Goal: Task Accomplishment & Management: Use online tool/utility

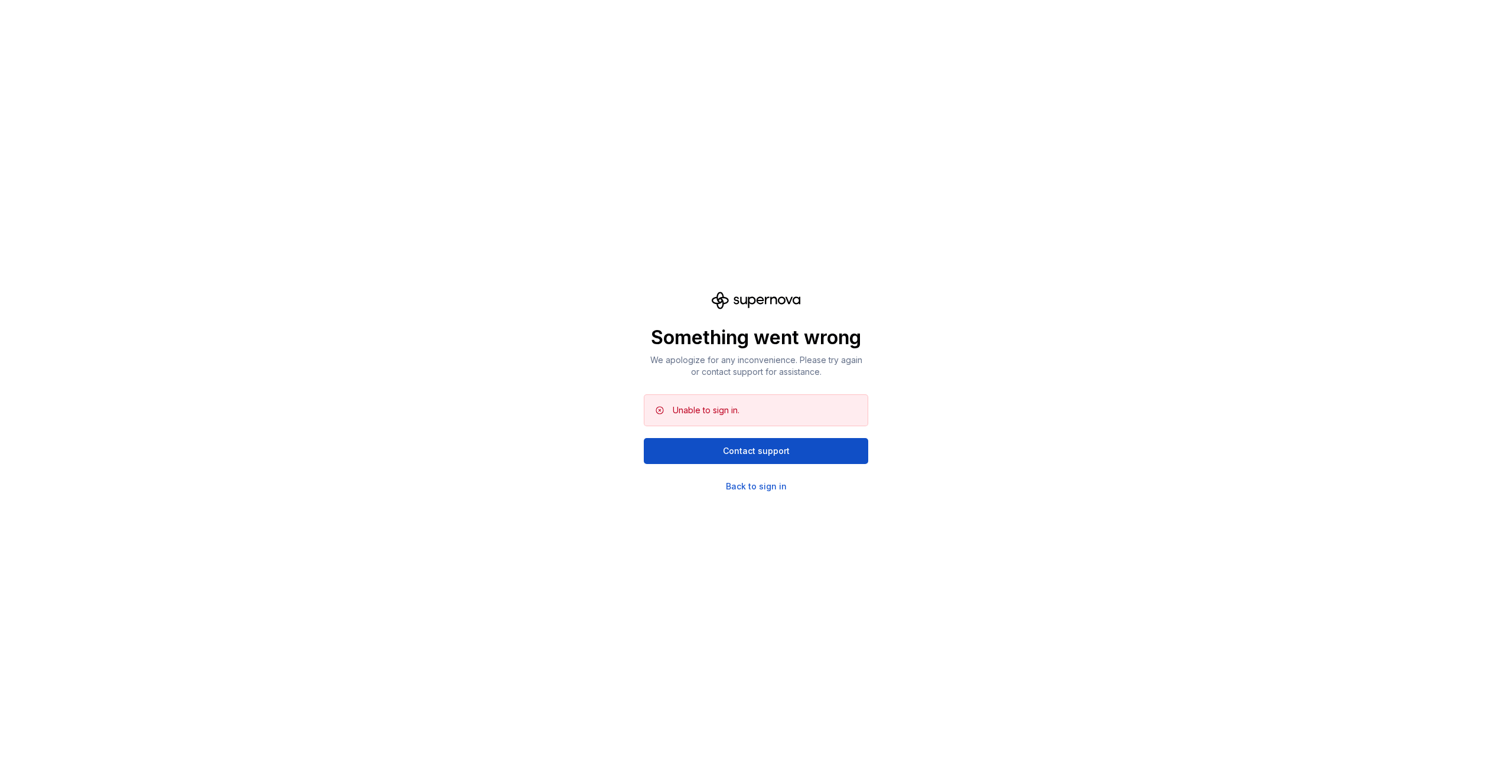
drag, startPoint x: 636, startPoint y: 111, endPoint x: 650, endPoint y: 114, distance: 14.3
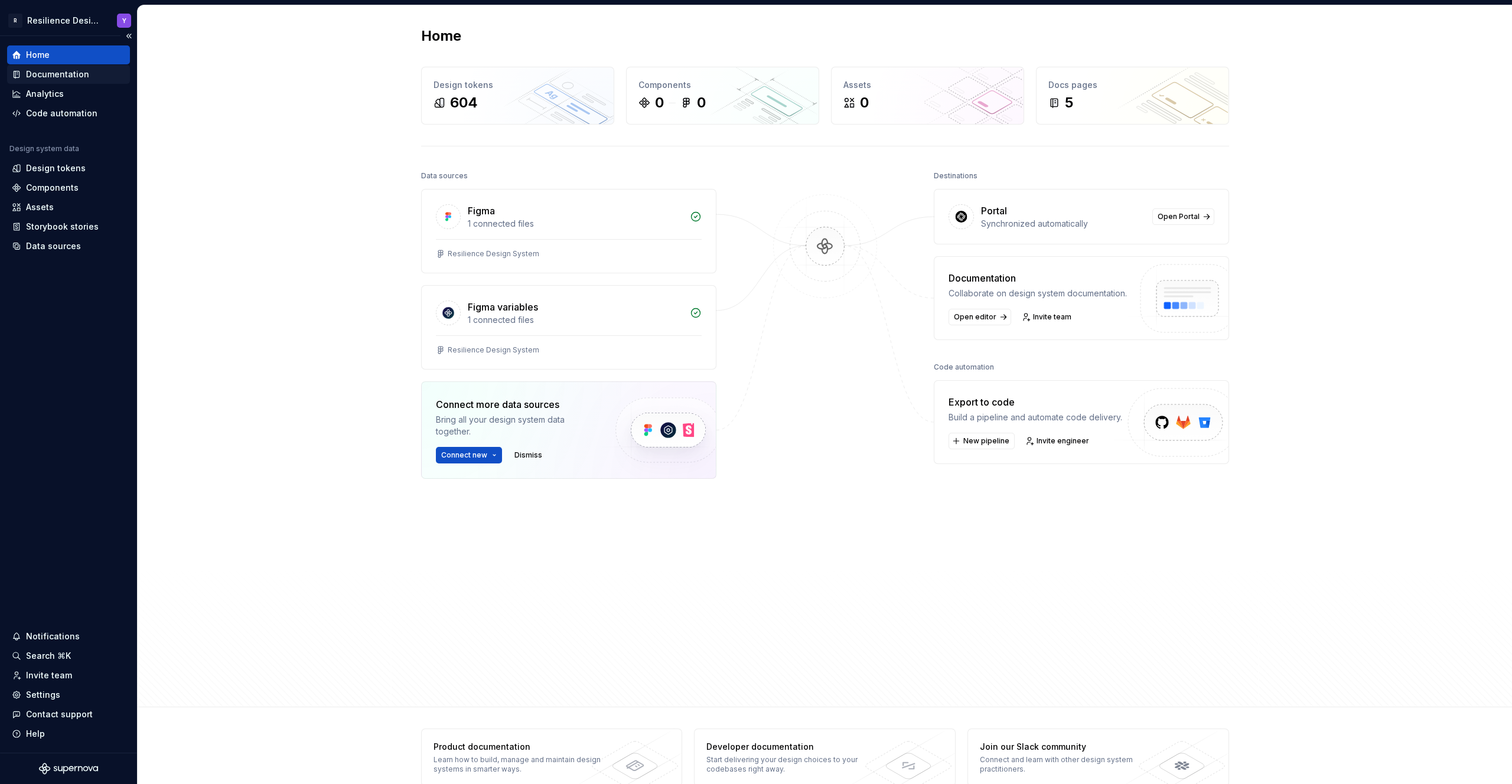
click at [64, 74] on div "Documentation" at bounding box center [58, 74] width 63 height 12
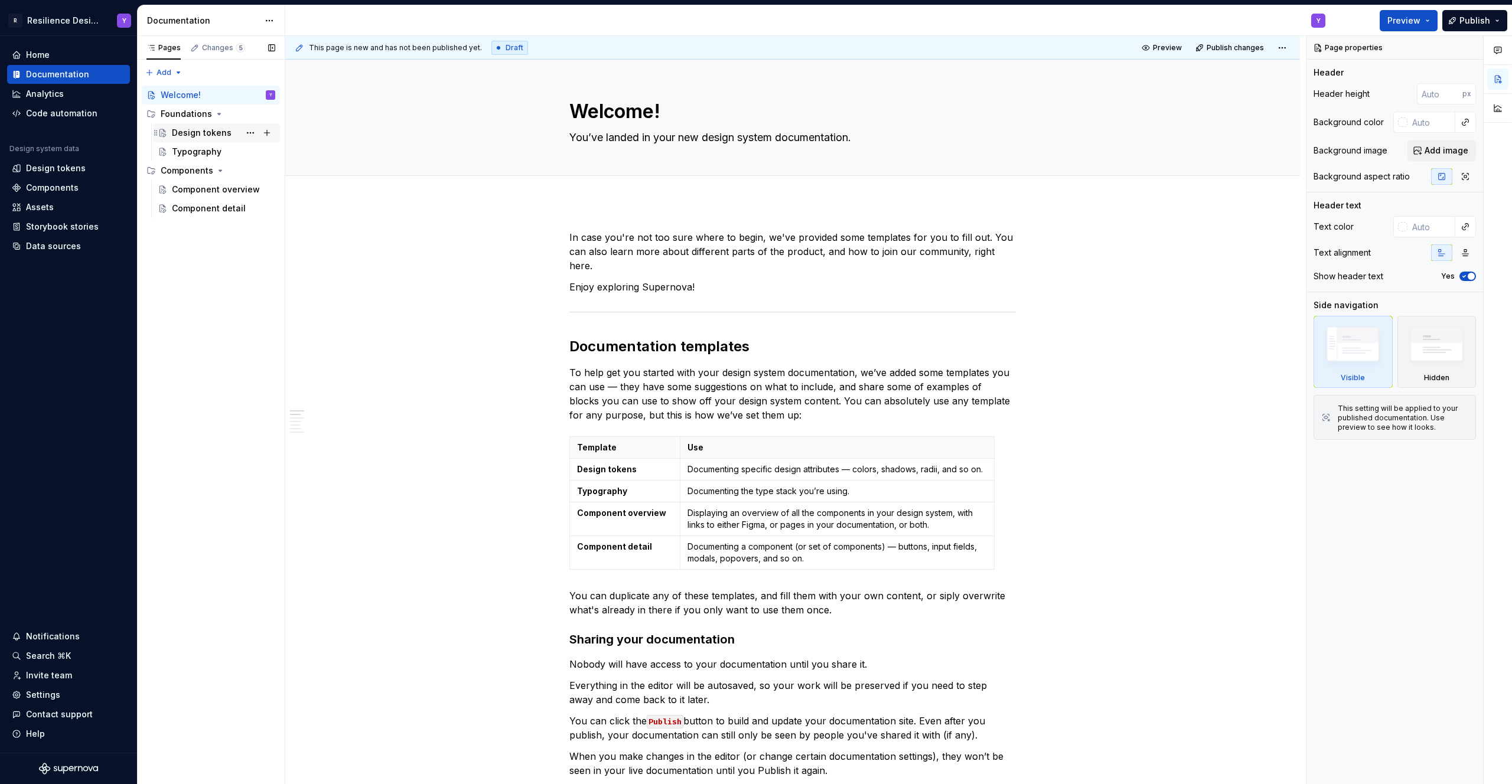
click at [190, 139] on div "Design tokens" at bounding box center [202, 133] width 60 height 12
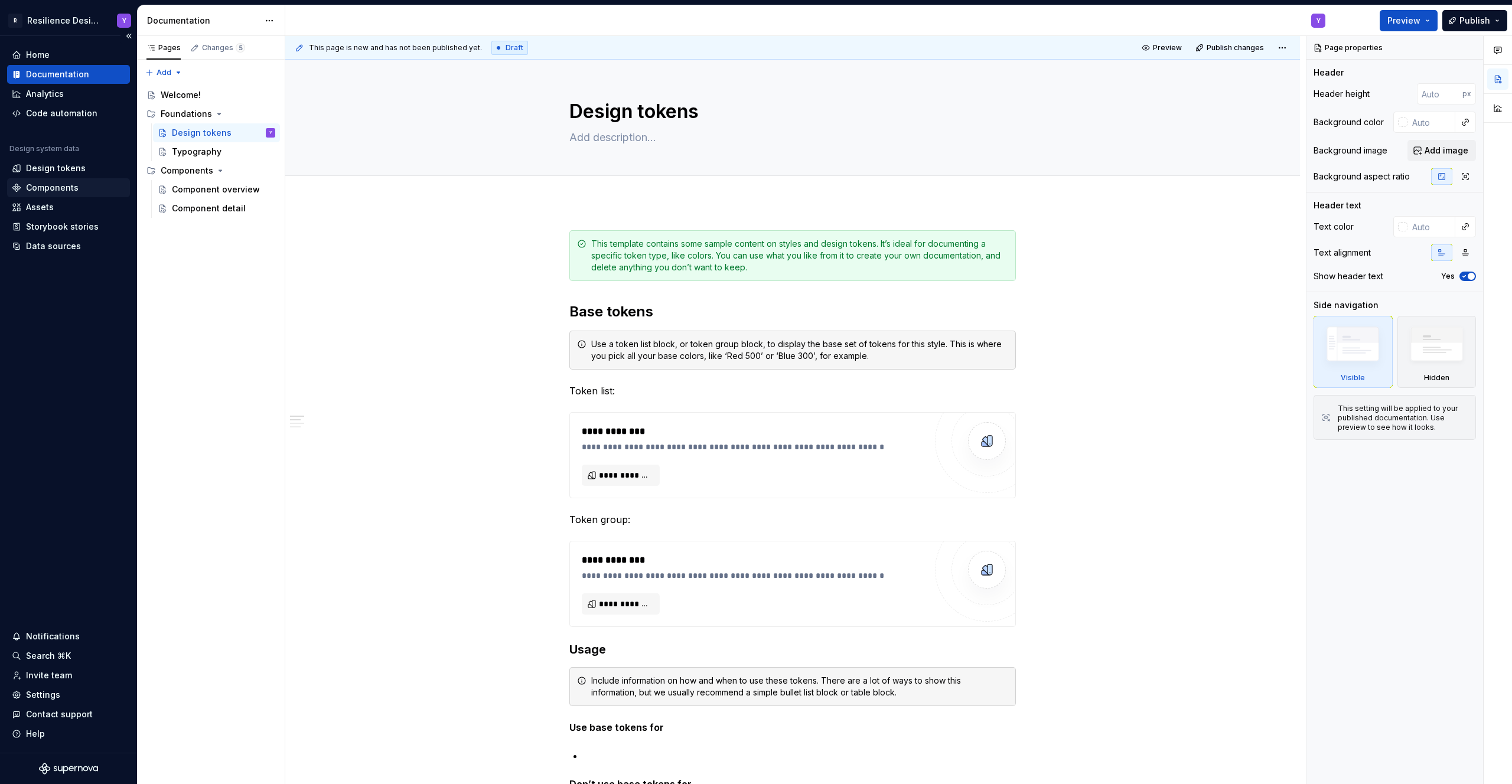
click at [63, 182] on div "Components" at bounding box center [52, 188] width 53 height 12
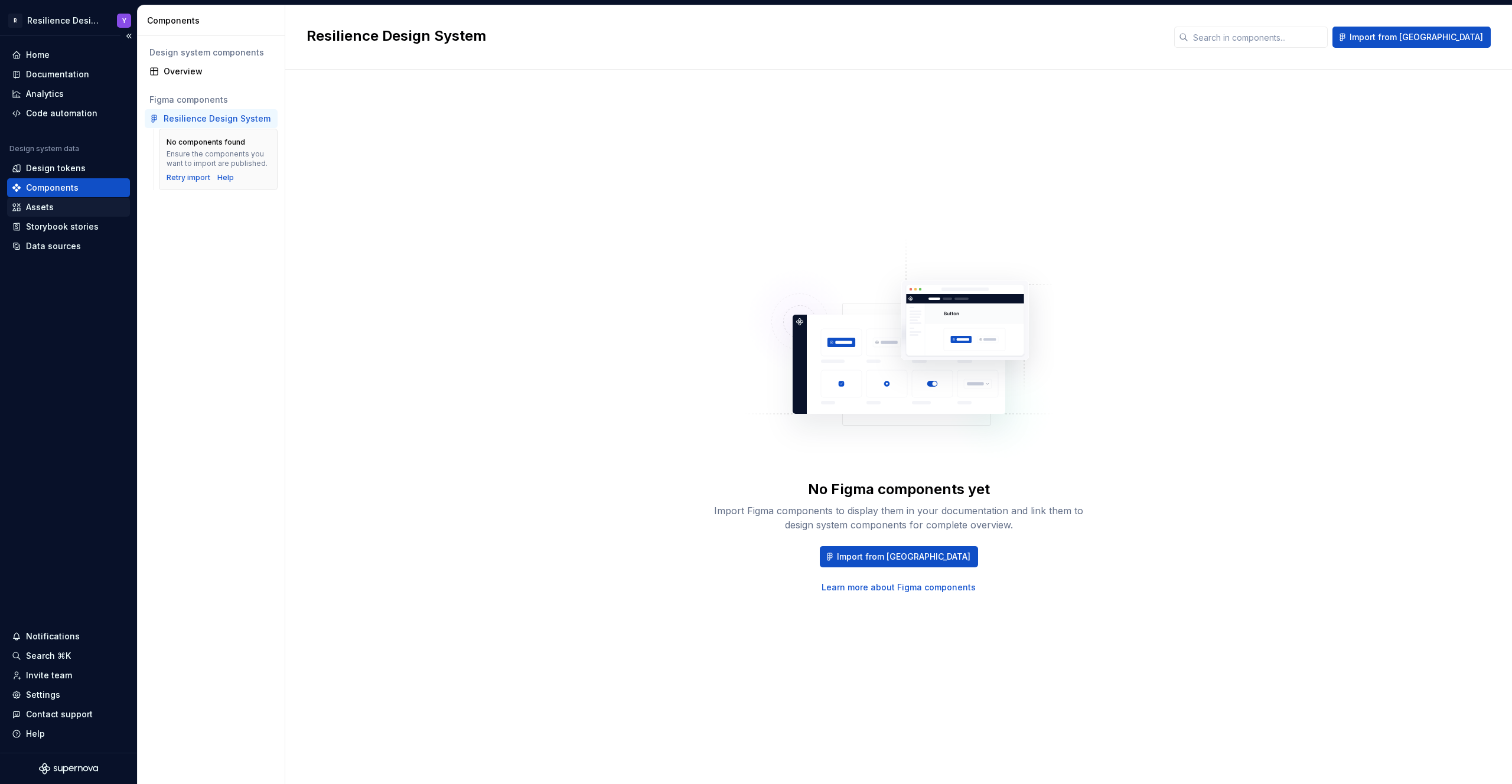
click at [65, 210] on div "Assets" at bounding box center [69, 207] width 114 height 12
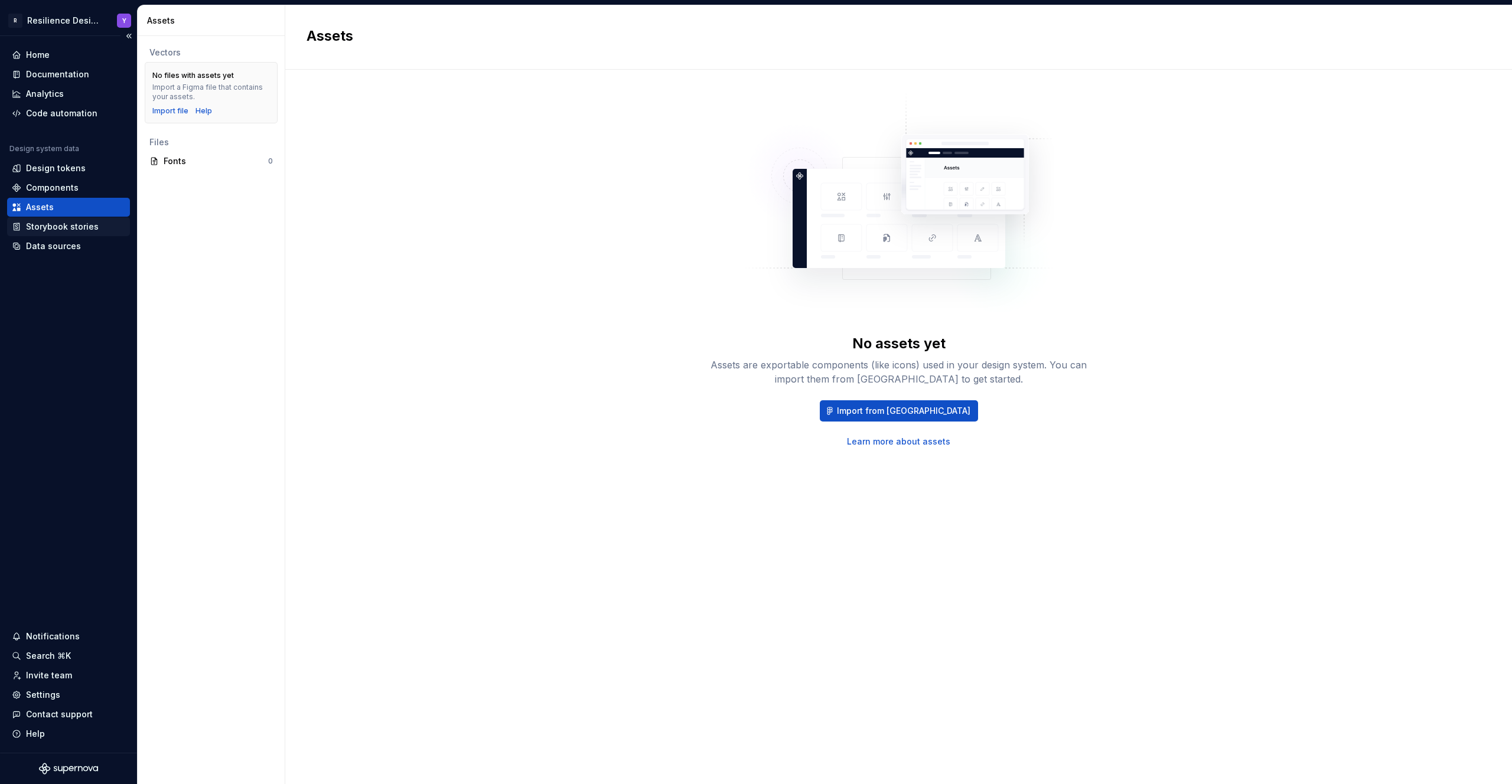
click at [75, 229] on div "Storybook stories" at bounding box center [62, 226] width 73 height 12
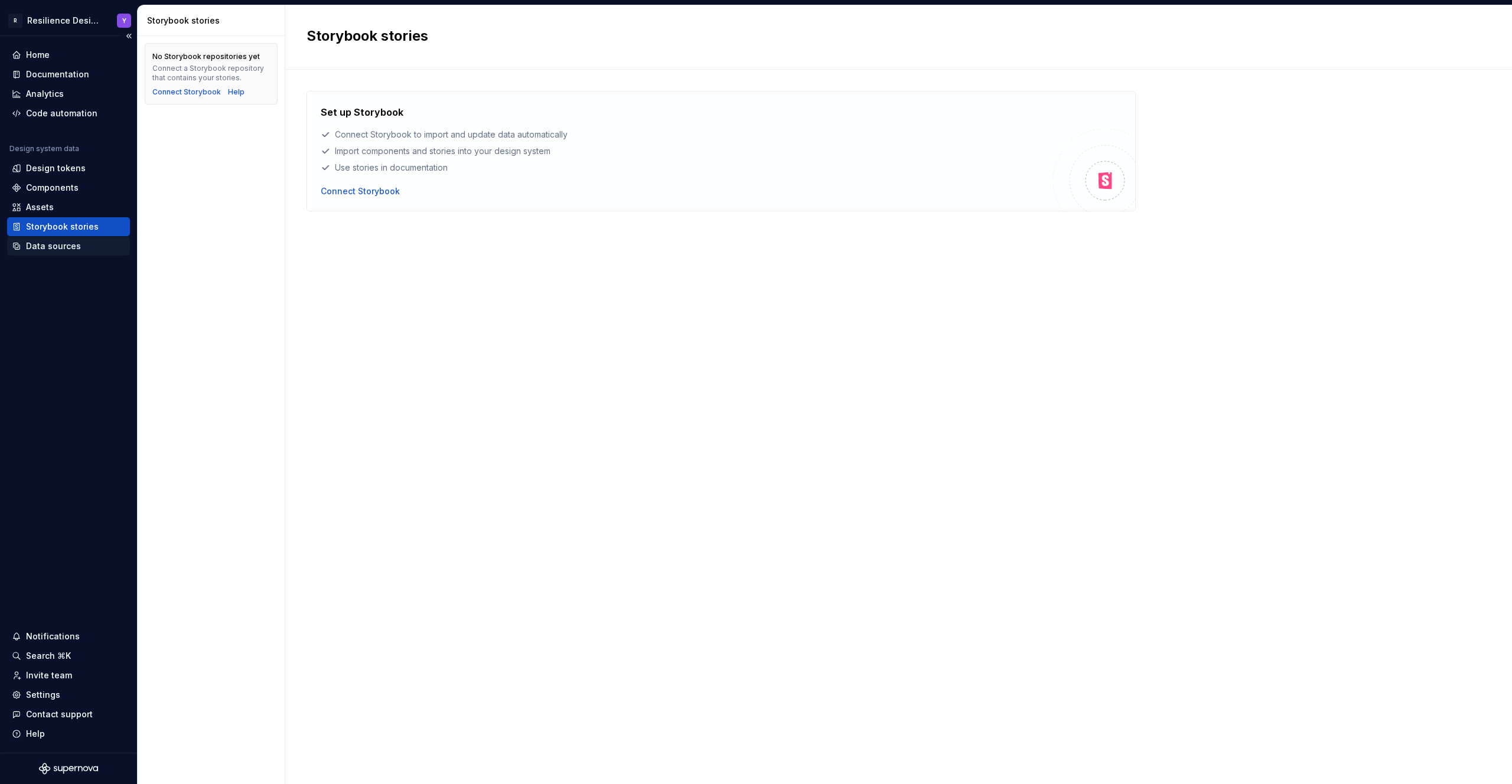
click at [60, 250] on div "Data sources" at bounding box center [53, 246] width 55 height 12
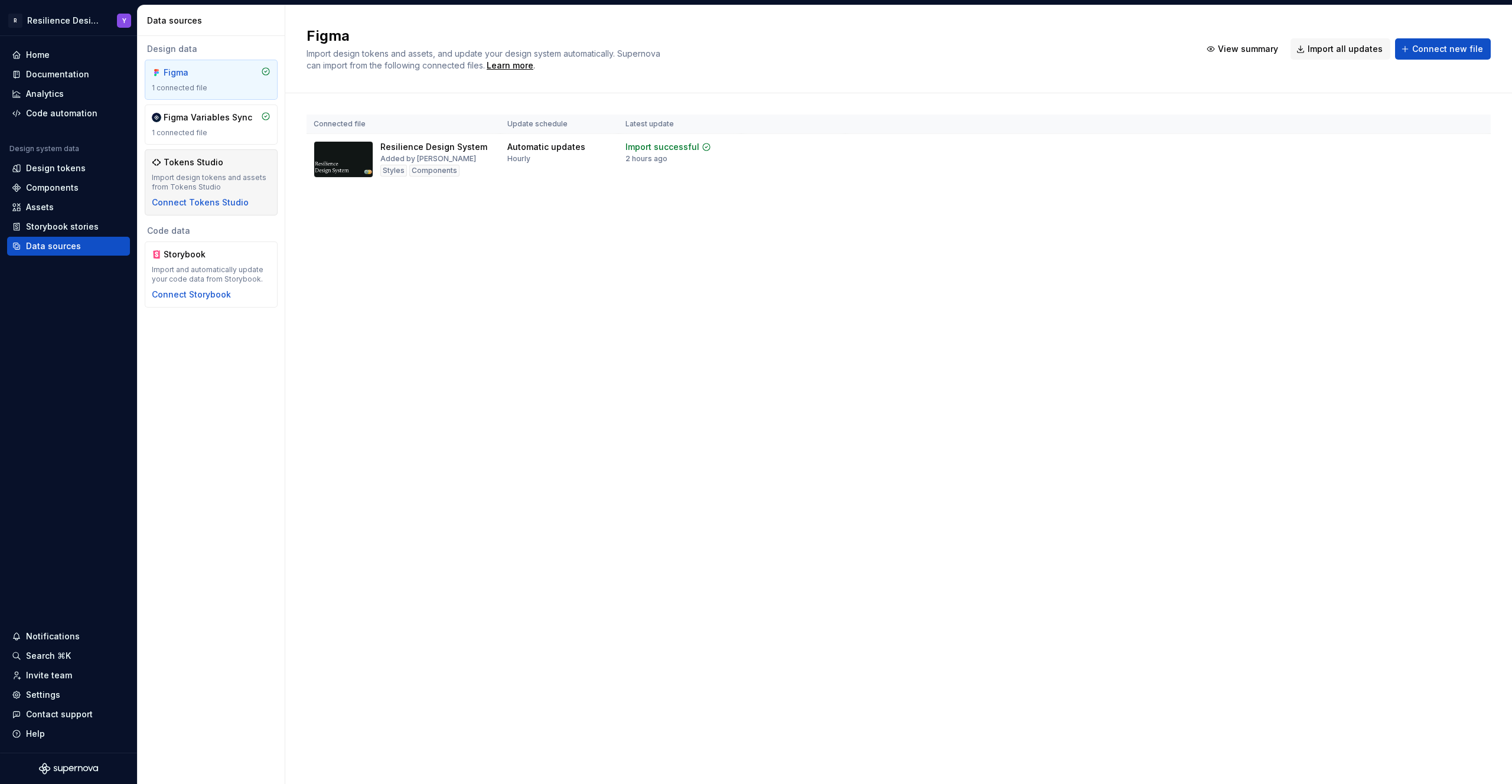
click at [216, 171] on div "Tokens Studio Import design tokens and assets from Tokens Studio Connect Tokens…" at bounding box center [211, 182] width 119 height 52
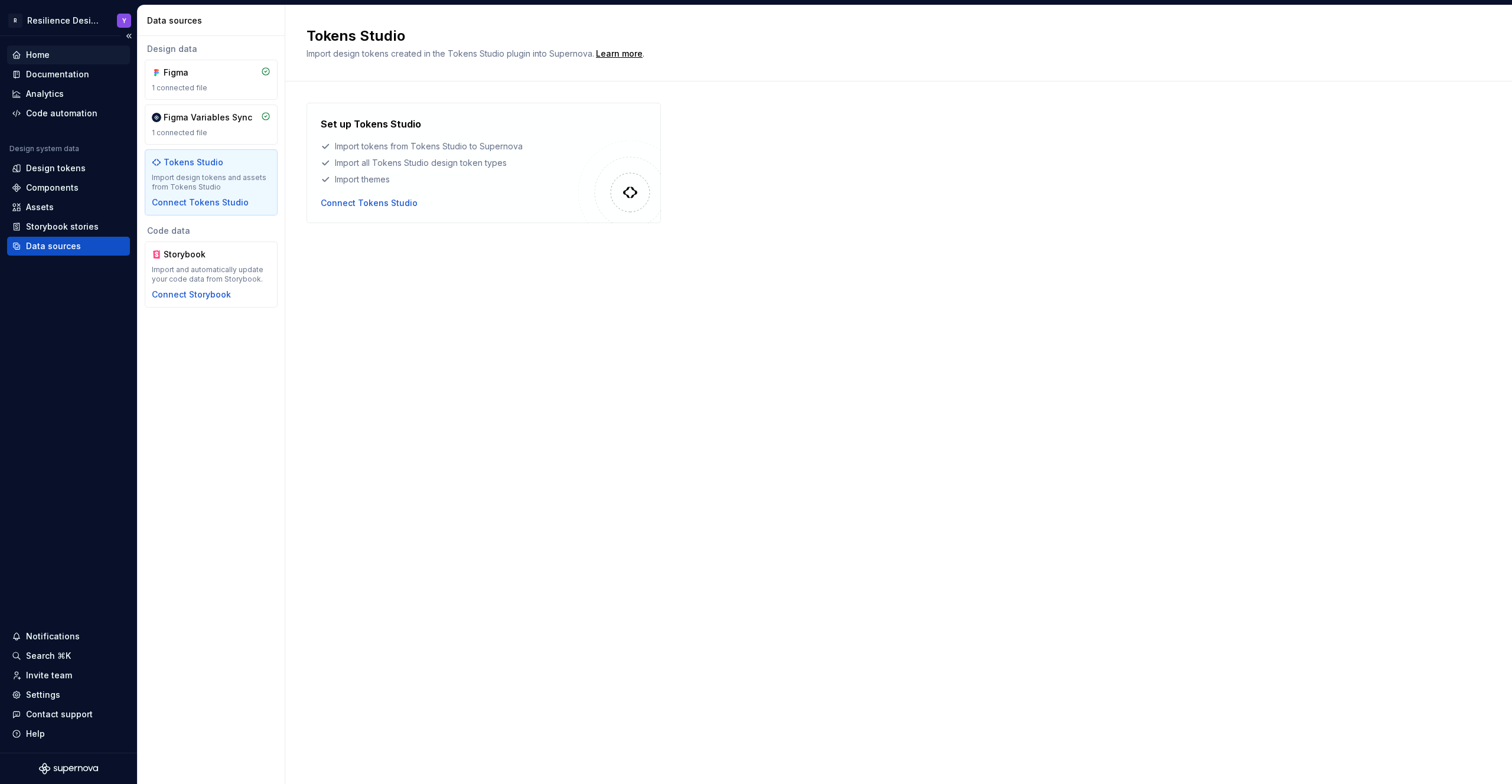
click at [56, 58] on div "Home" at bounding box center [69, 55] width 114 height 12
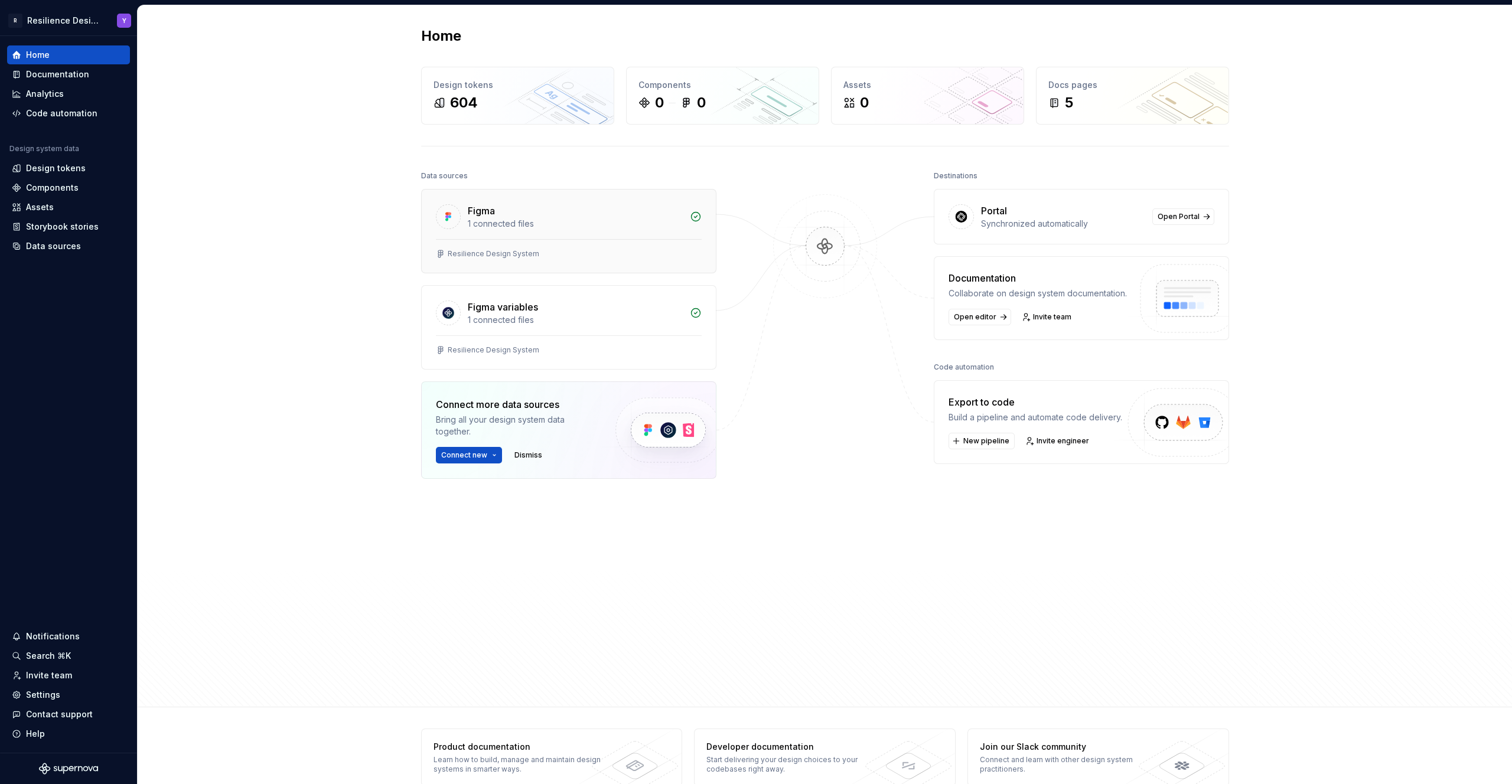
click at [562, 223] on div "1 connected files" at bounding box center [575, 223] width 215 height 12
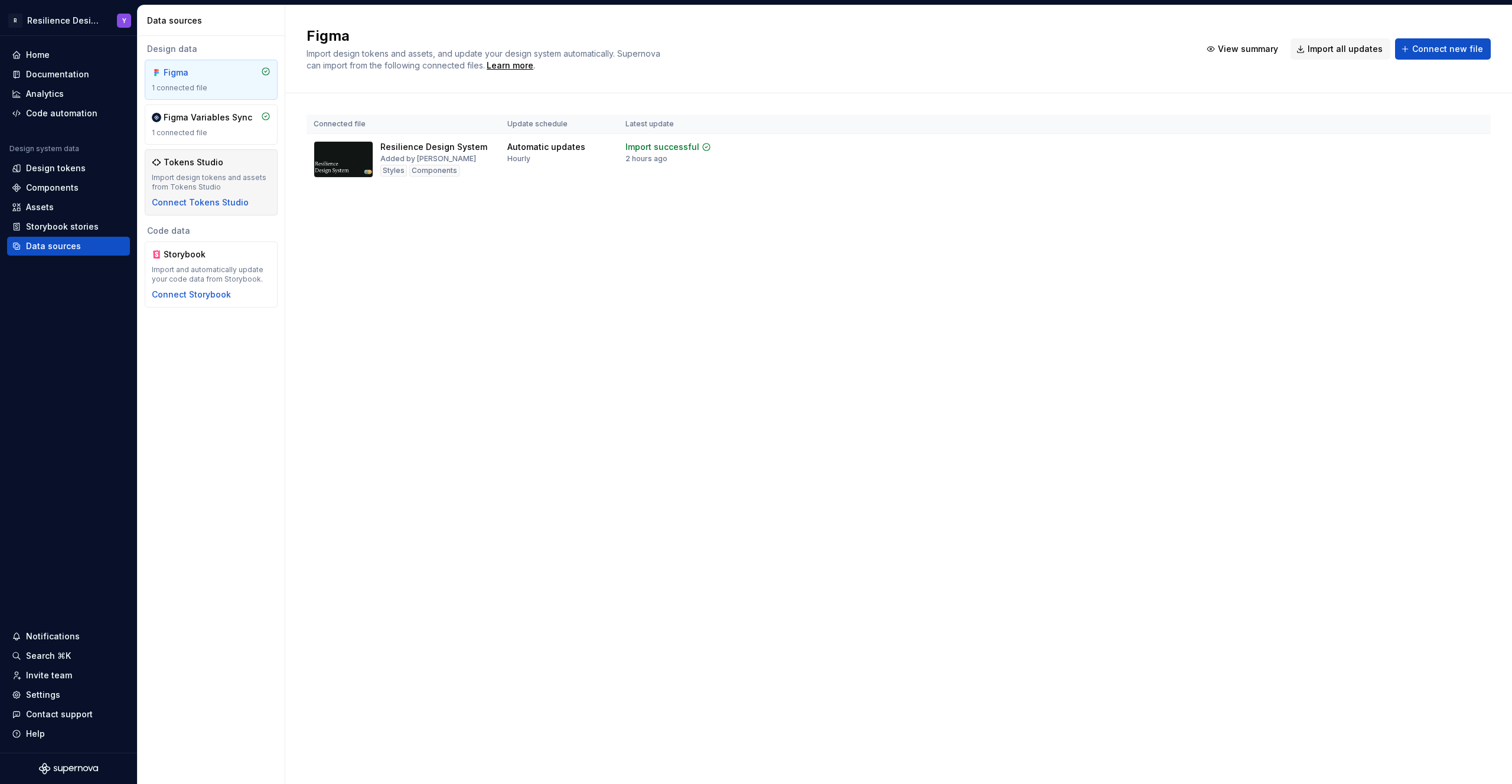
click at [237, 182] on div "Import design tokens and assets from Tokens Studio" at bounding box center [211, 182] width 119 height 19
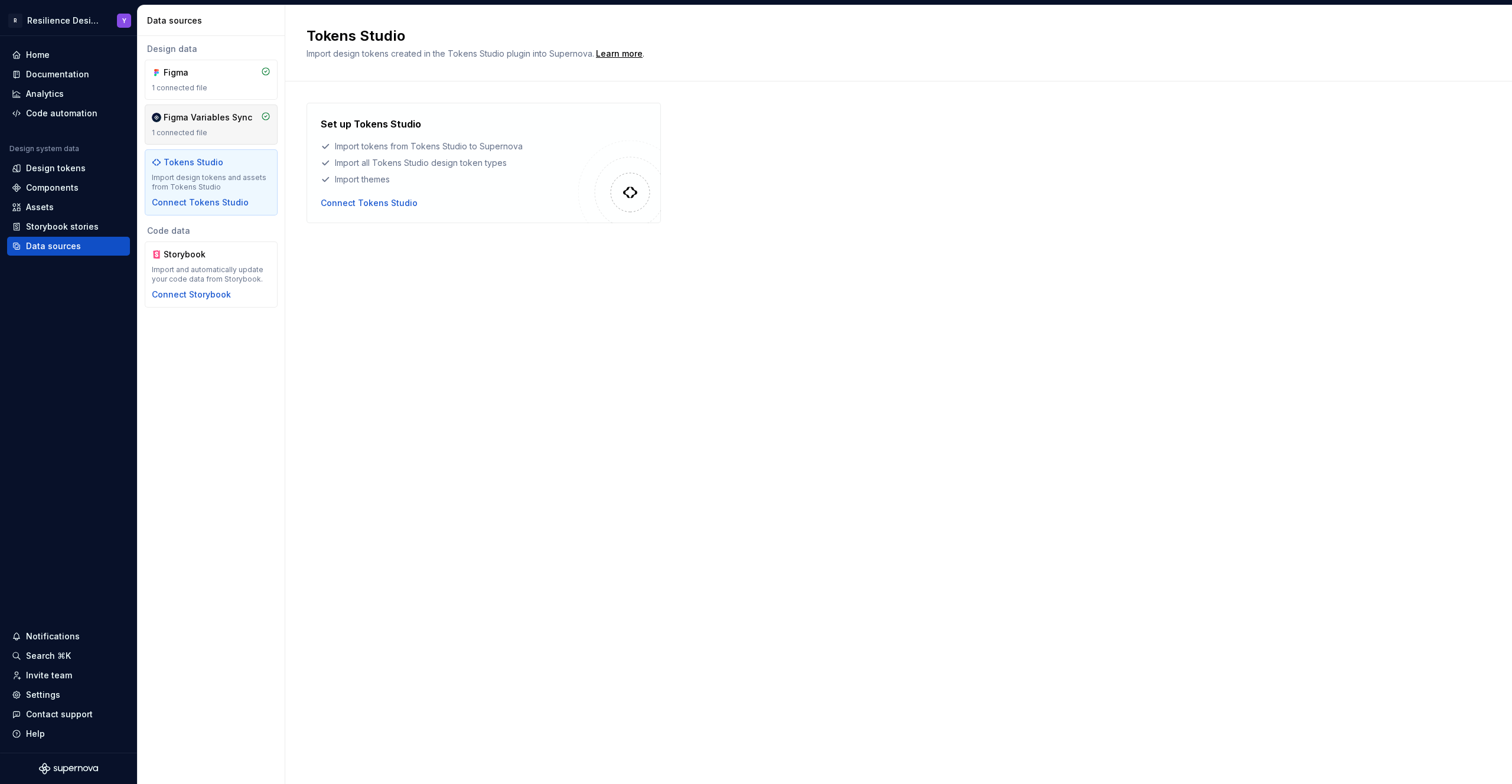
click at [221, 136] on div "1 connected file" at bounding box center [211, 133] width 119 height 9
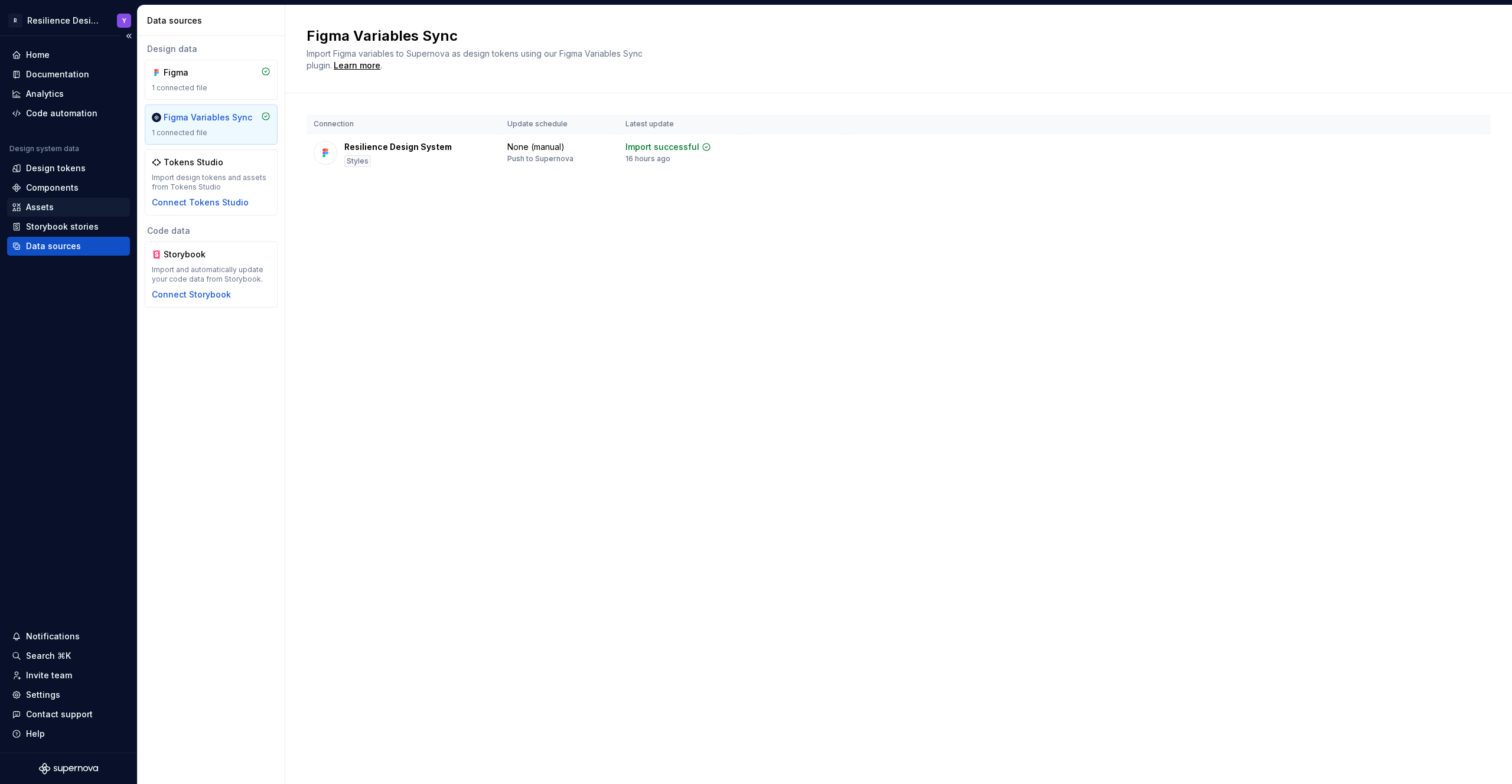
click at [55, 209] on div "Assets" at bounding box center [69, 207] width 114 height 12
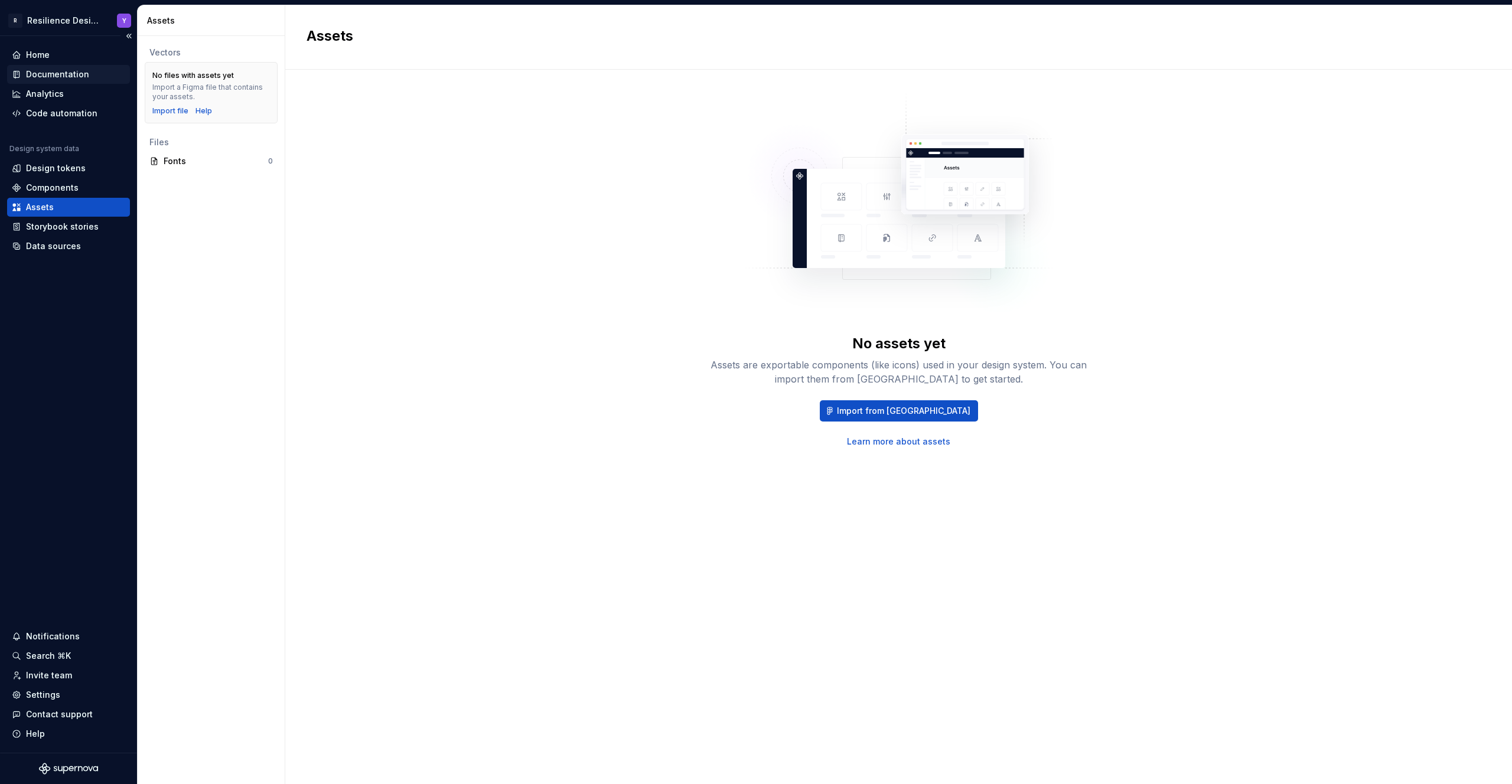
click at [72, 78] on div "Documentation" at bounding box center [58, 74] width 63 height 12
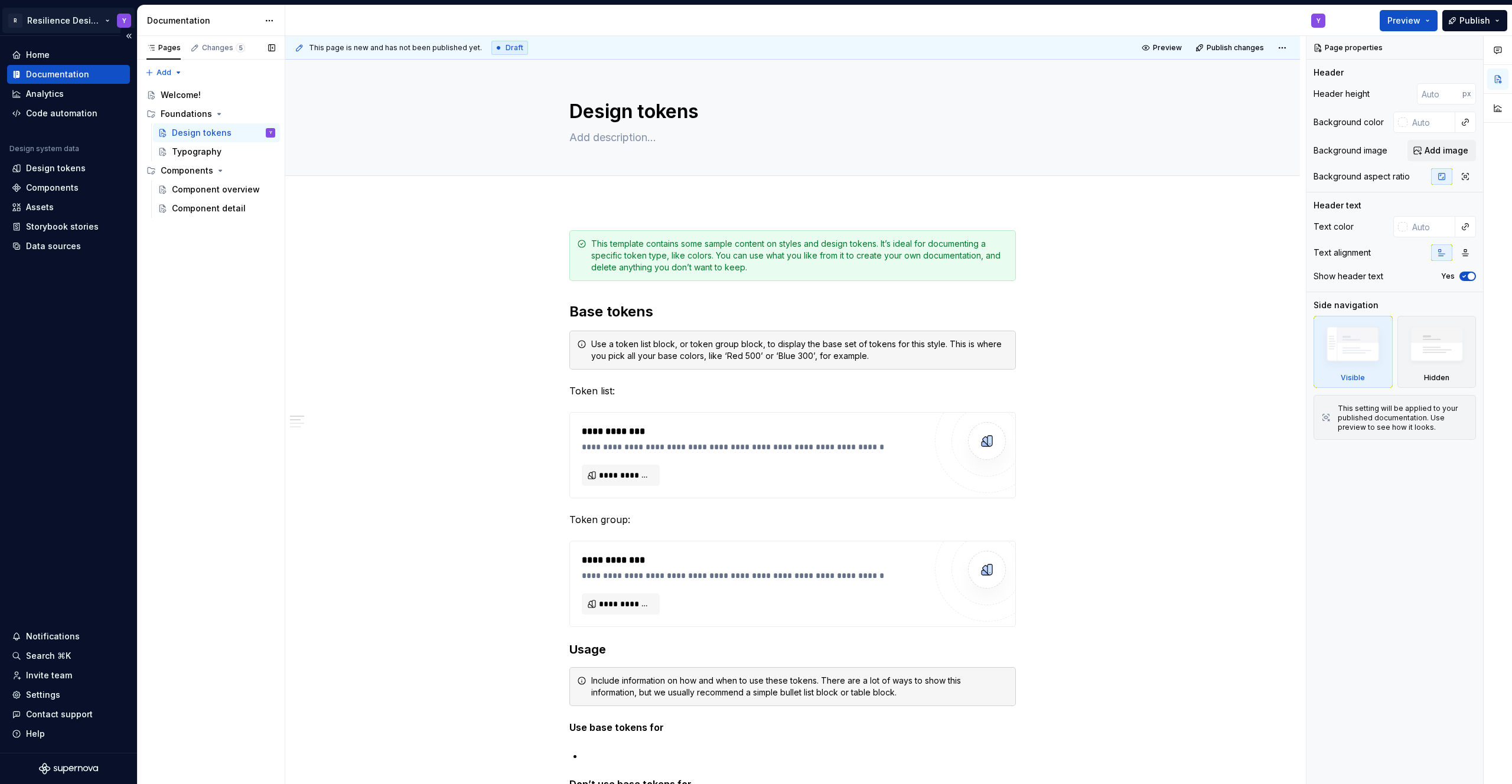
click at [62, 20] on html "R Resilience Design System Y Home Documentation Analytics Code automation Desig…" at bounding box center [756, 392] width 1512 height 784
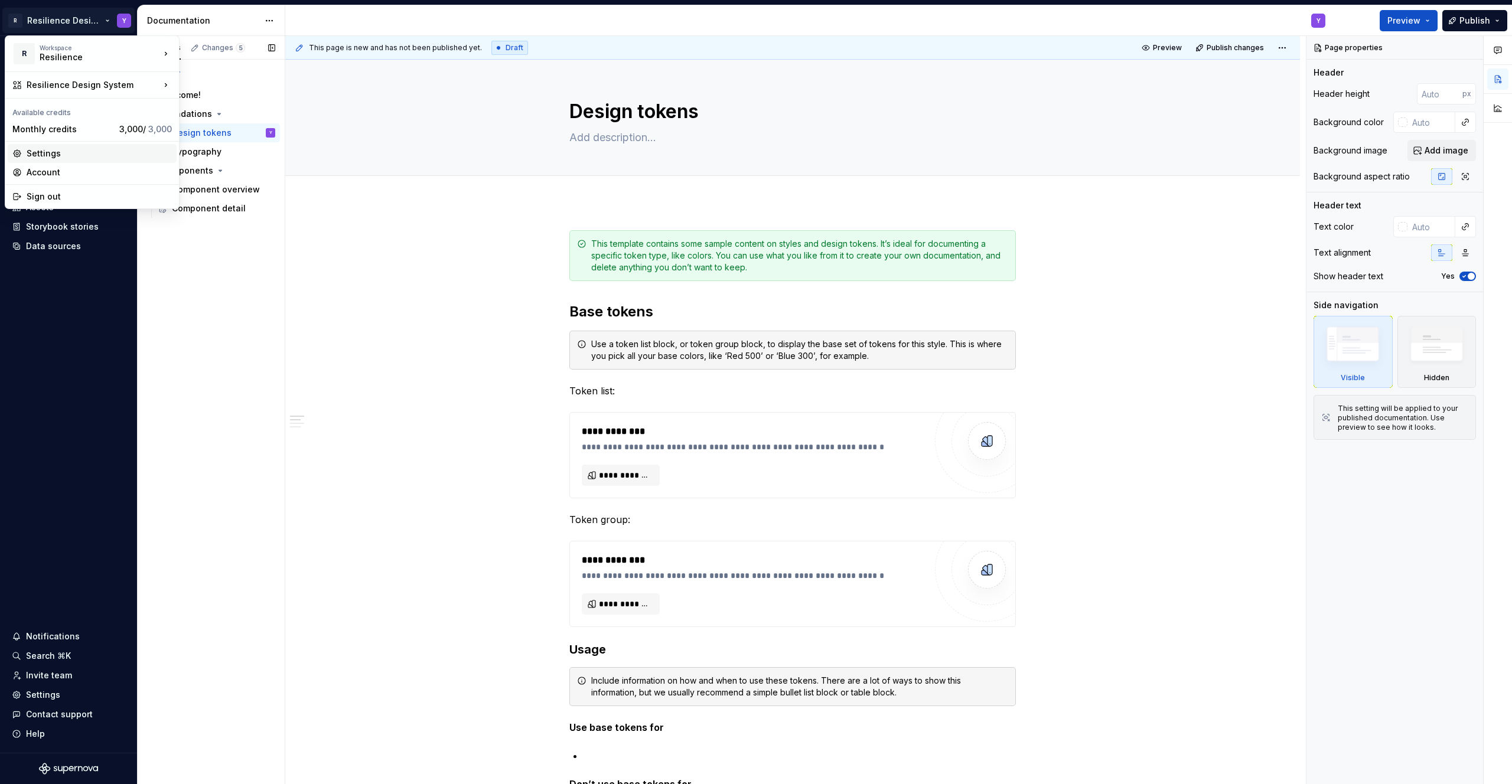
click at [70, 152] on div "Settings" at bounding box center [100, 153] width 145 height 12
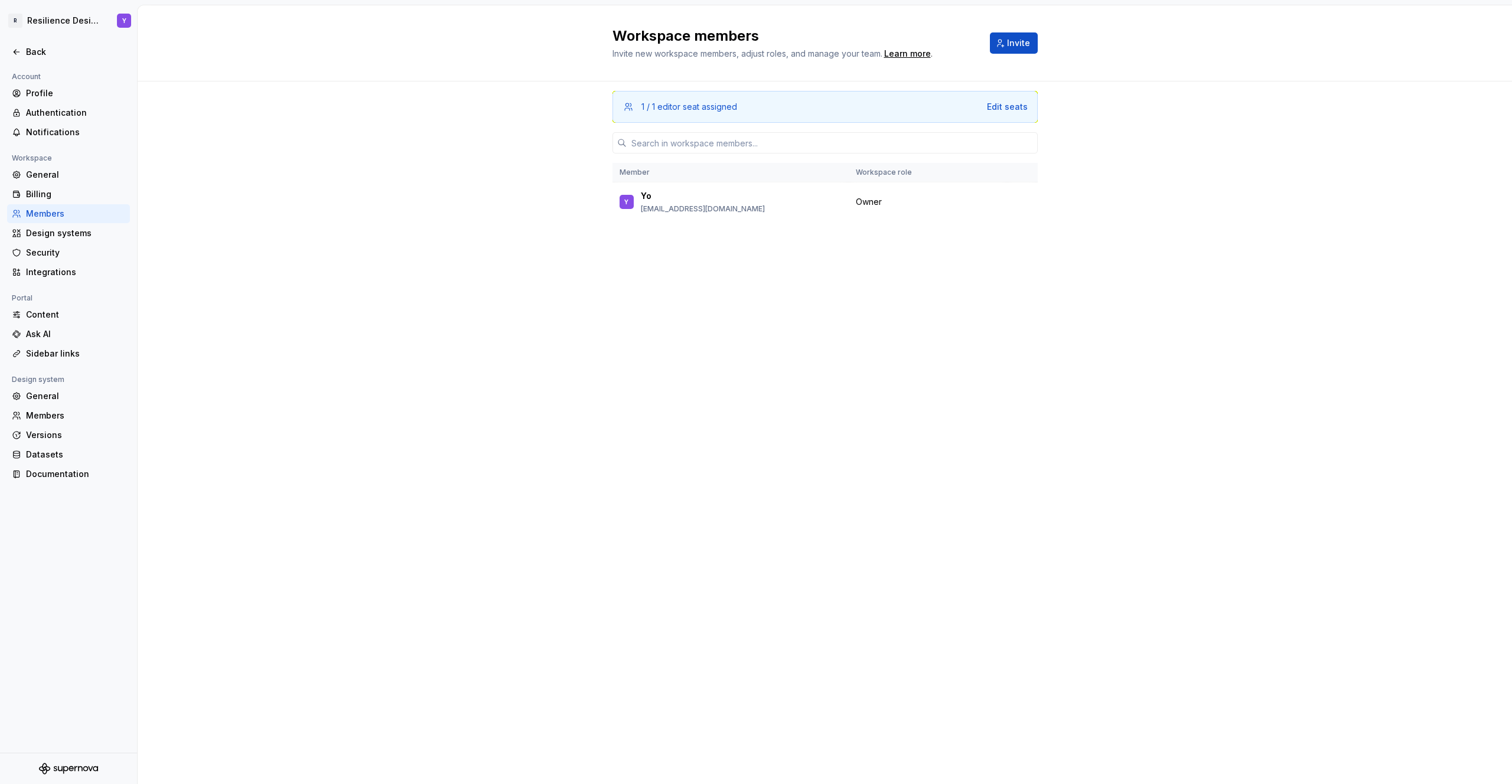
drag, startPoint x: 259, startPoint y: 238, endPoint x: 310, endPoint y: 241, distance: 51.1
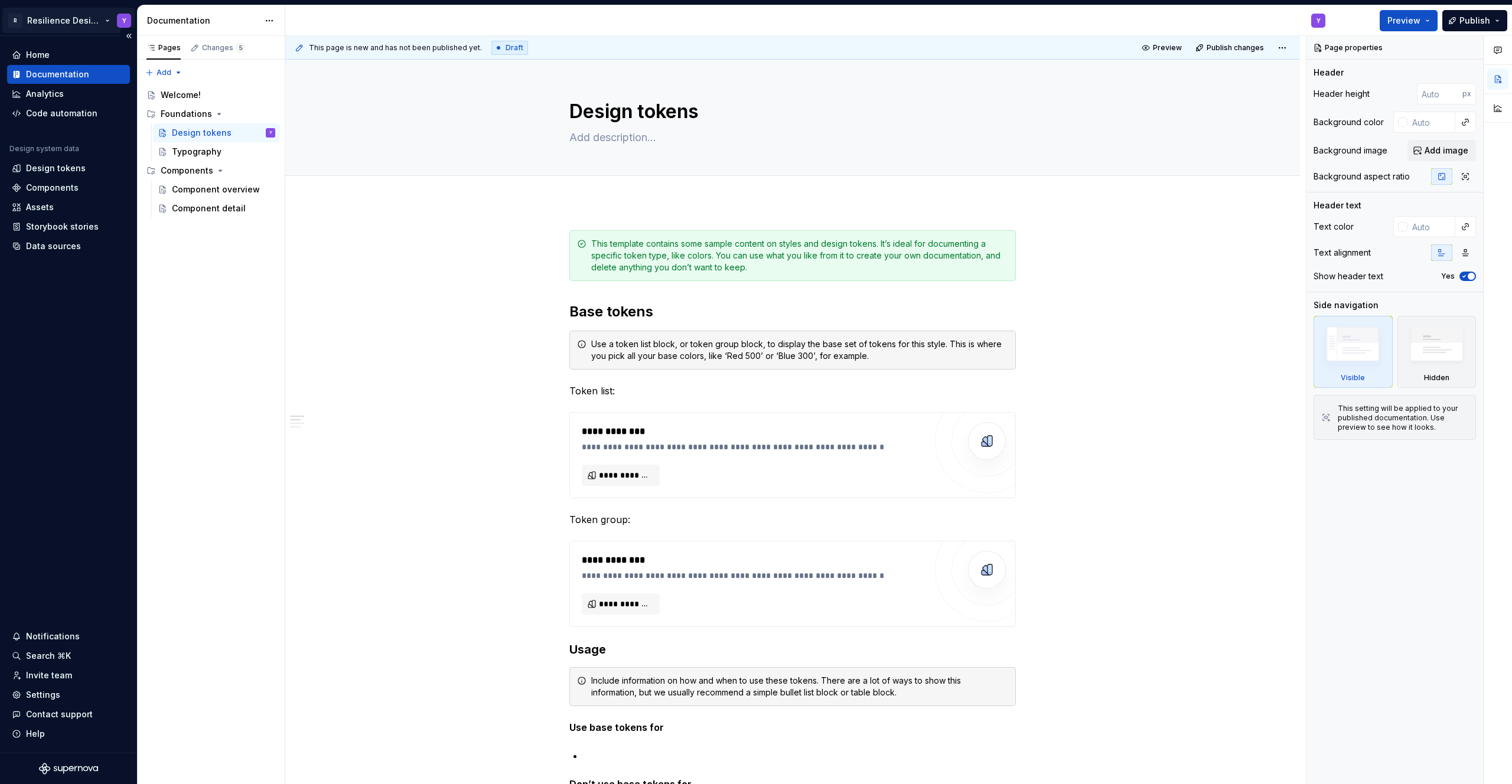
click at [73, 25] on html "R Resilience Design System Y Home Documentation Analytics Code automation Desig…" at bounding box center [756, 392] width 1512 height 784
click at [391, 338] on html "R Resilience Design System Y Home Documentation Analytics Code automation Desig…" at bounding box center [756, 392] width 1512 height 784
click at [200, 93] on div "Welcome!" at bounding box center [218, 95] width 114 height 17
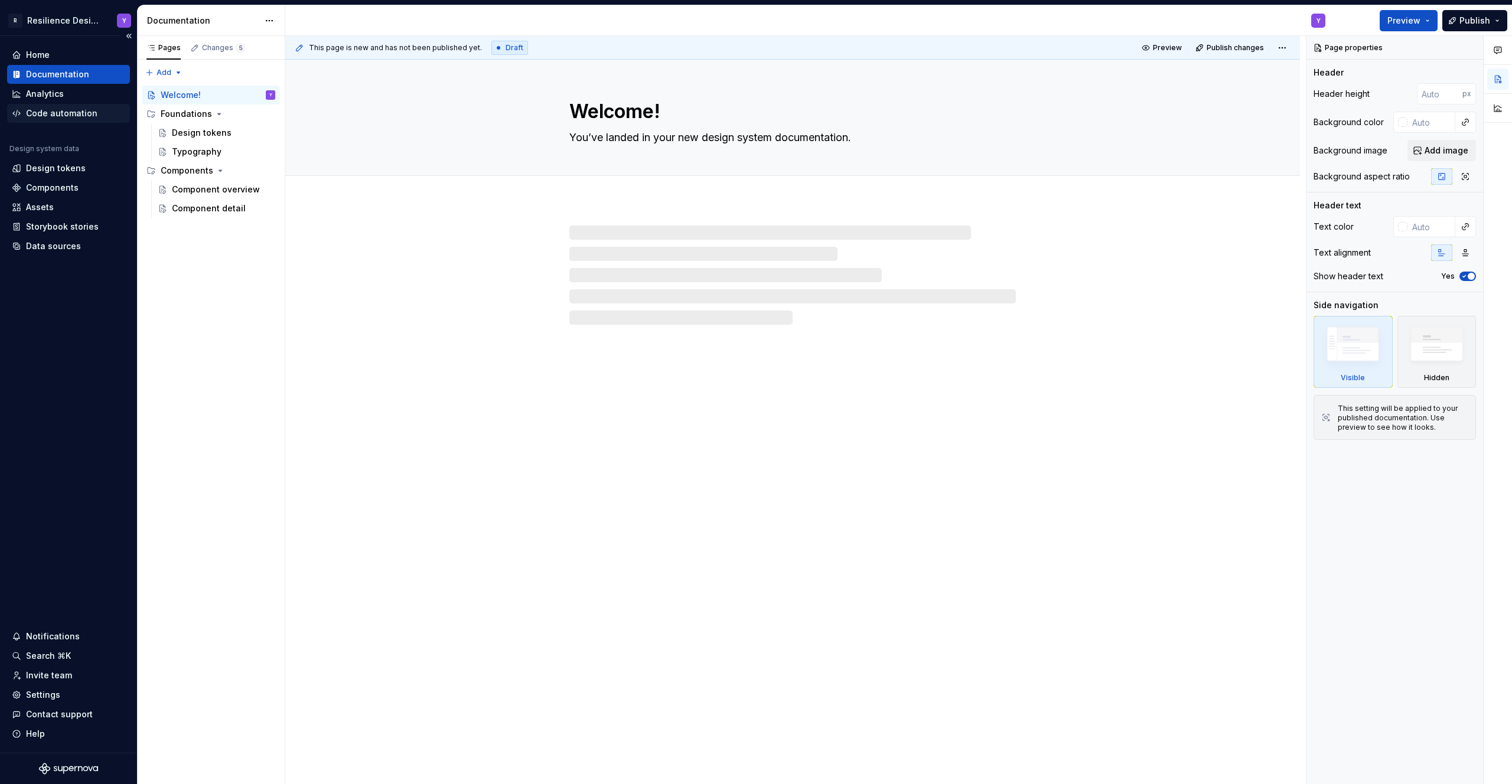
click at [65, 115] on div "Code automation" at bounding box center [61, 113] width 72 height 12
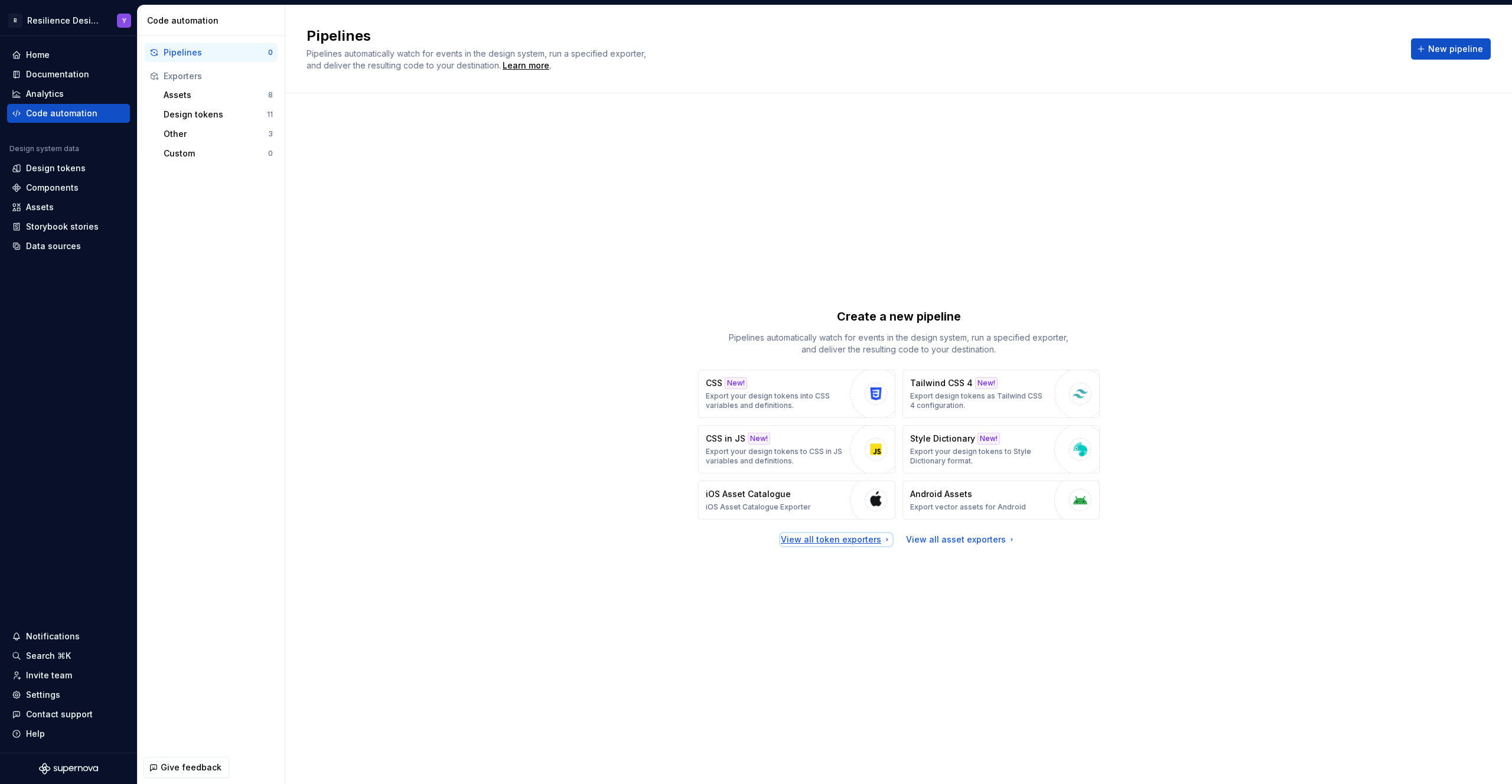
click at [836, 538] on div "View all token exporters" at bounding box center [836, 539] width 111 height 12
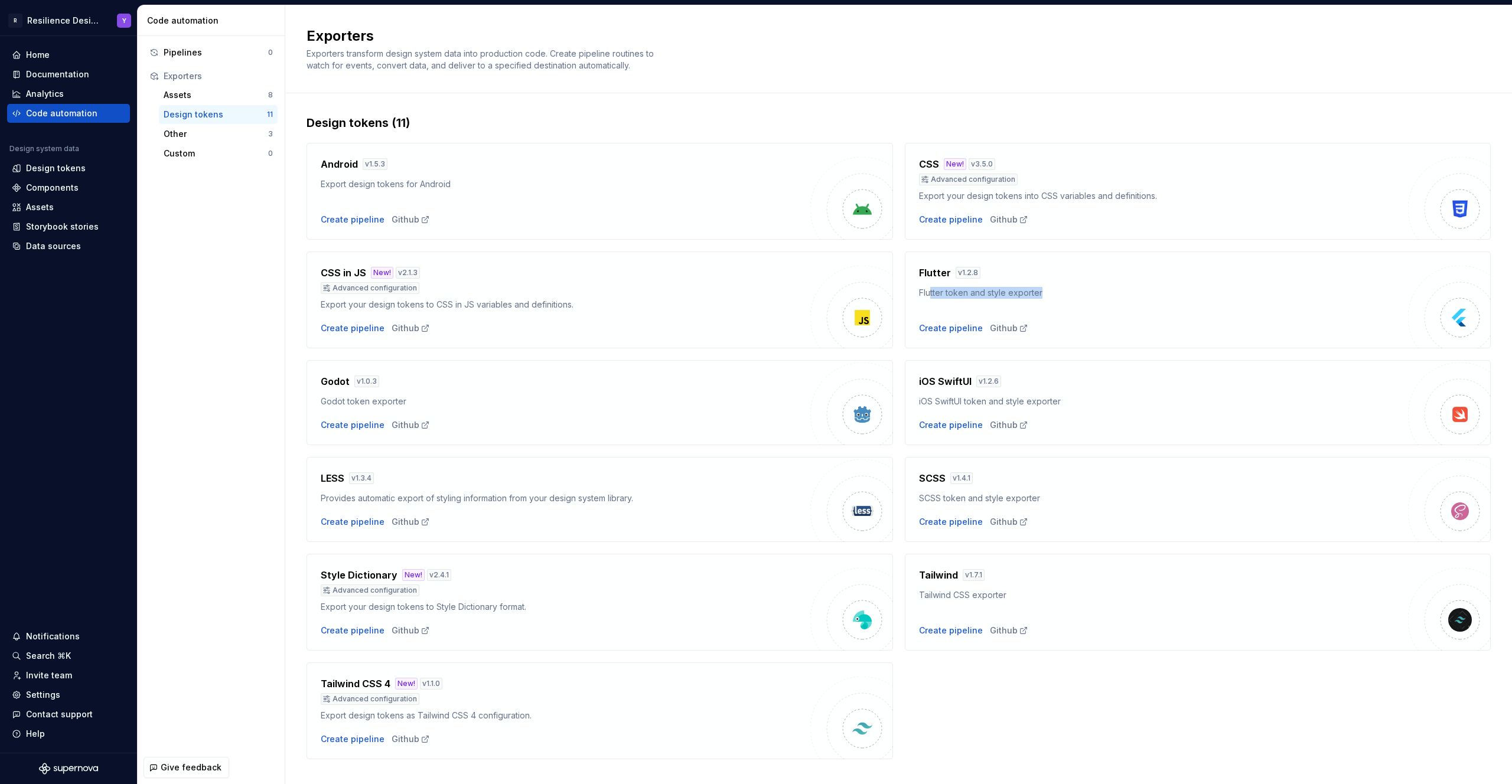
drag, startPoint x: 927, startPoint y: 292, endPoint x: 1066, endPoint y: 301, distance: 139.3
click at [1066, 301] on div "Flutter v 1.2.8 Flutter token and style exporter Create pipeline Github" at bounding box center [1164, 300] width 489 height 69
click at [974, 314] on div "Flutter v 1.2.8 Flutter token and style exporter Create pipeline Github" at bounding box center [1164, 300] width 489 height 69
click at [950, 330] on div "Create pipeline" at bounding box center [951, 328] width 64 height 12
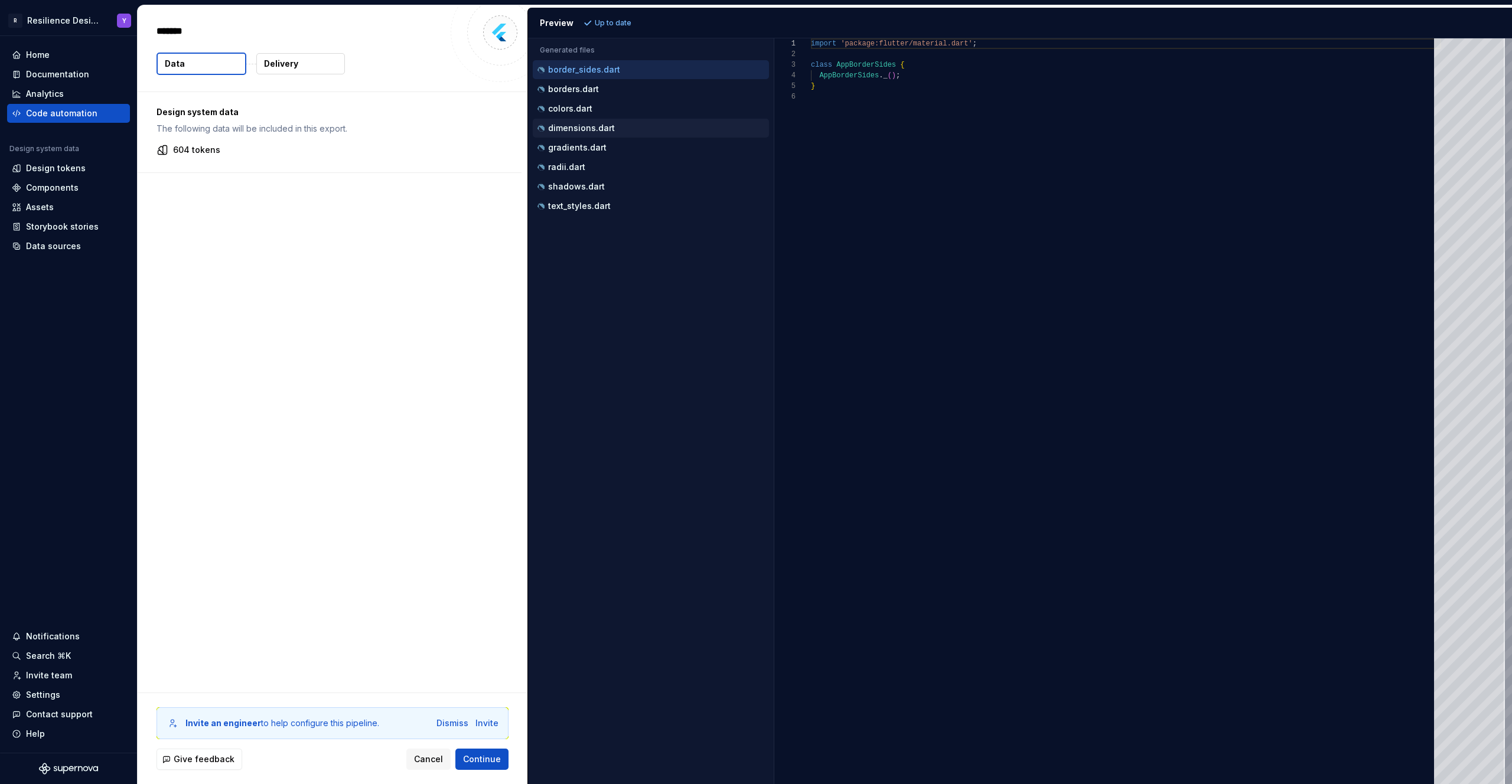
type textarea "*"
click at [617, 85] on div "borders.dart" at bounding box center [651, 89] width 234 height 12
click at [616, 102] on button "colors.dart" at bounding box center [651, 109] width 236 height 13
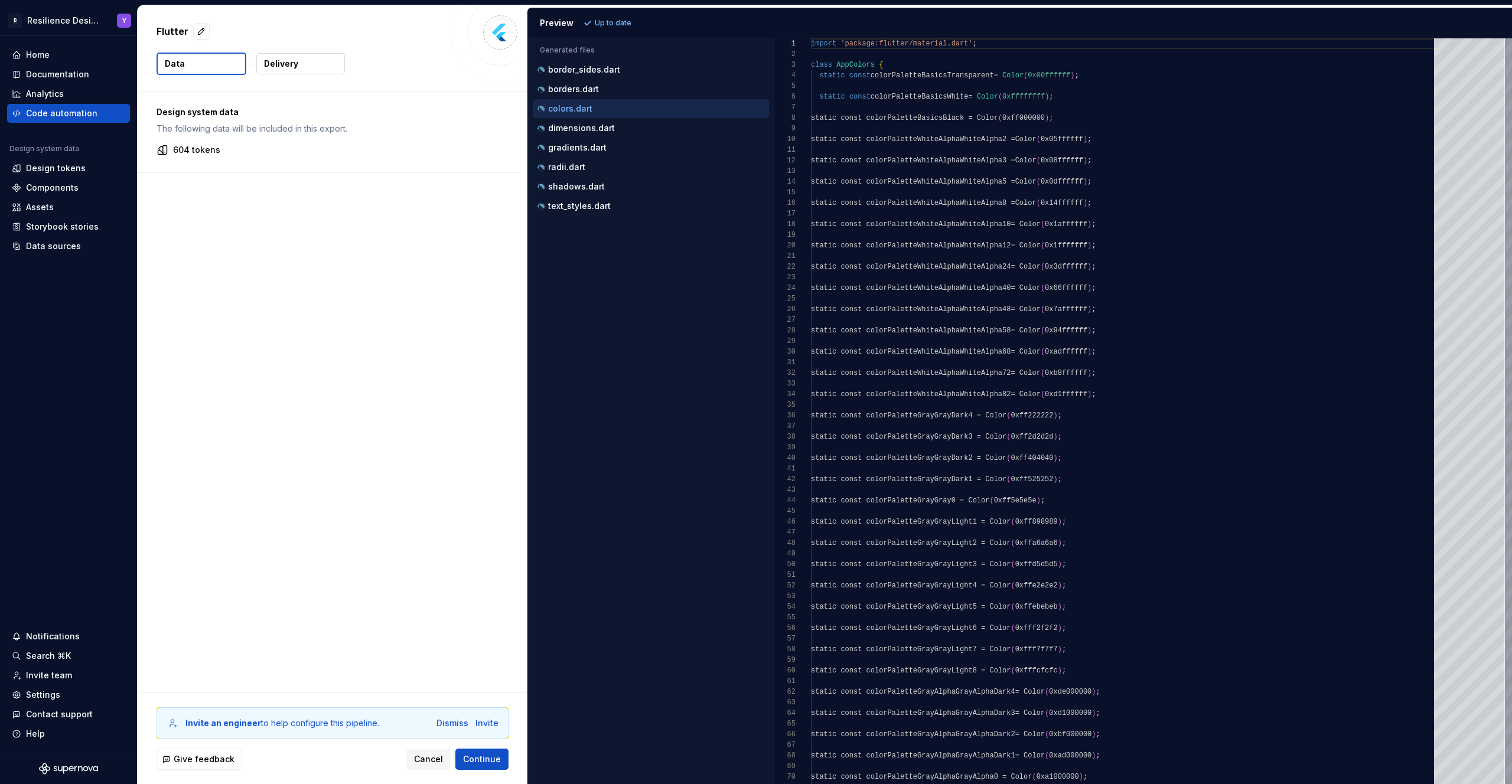
scroll to position [106, 0]
click at [605, 88] on div "borders.dart" at bounding box center [651, 89] width 234 height 12
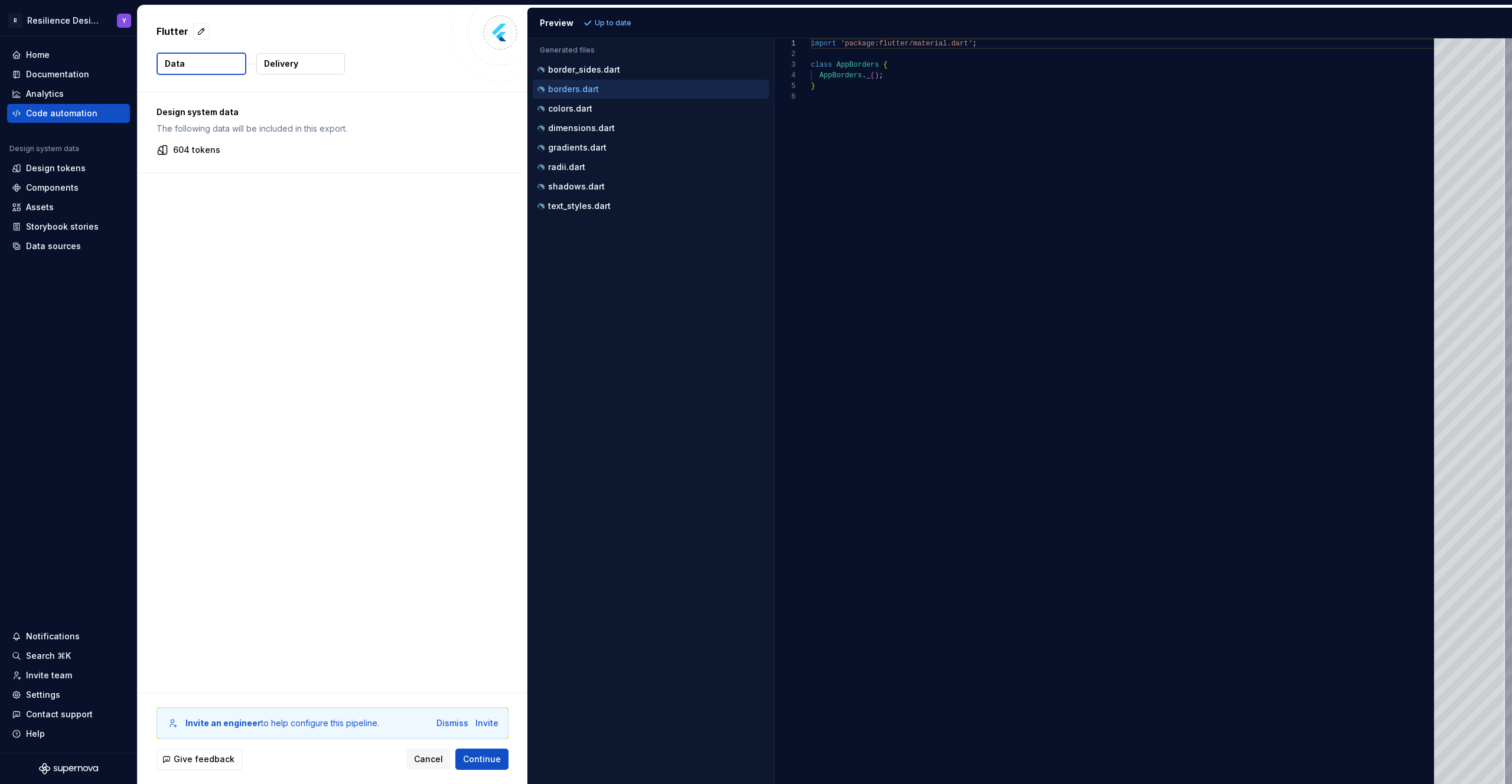
scroll to position [53, 0]
click at [611, 75] on button "border_sides.dart" at bounding box center [651, 70] width 236 height 13
click at [611, 93] on div "borders.dart" at bounding box center [651, 89] width 234 height 12
click at [609, 106] on div "colors.dart" at bounding box center [651, 108] width 234 height 12
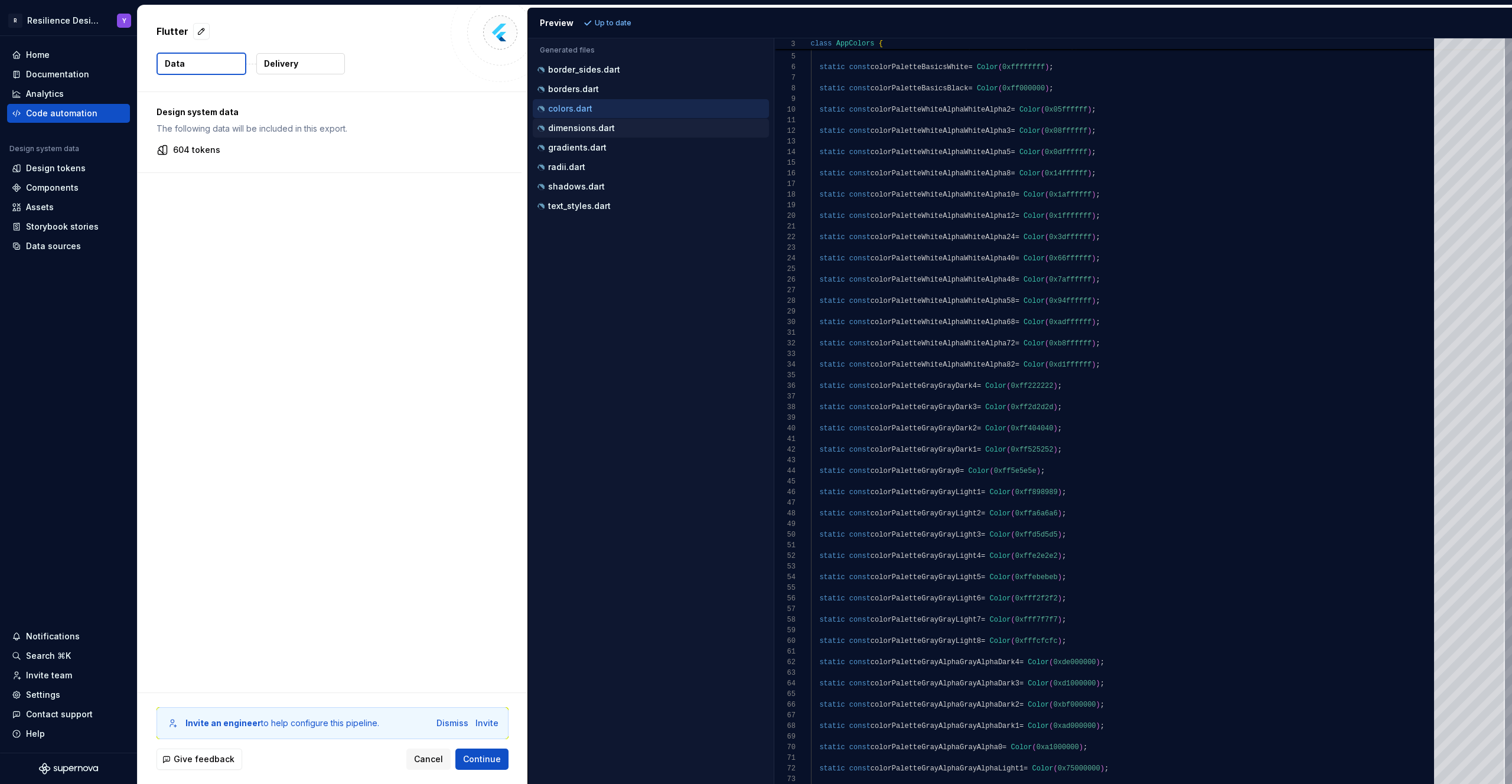
click at [632, 134] on button "dimensions.dart" at bounding box center [651, 128] width 236 height 13
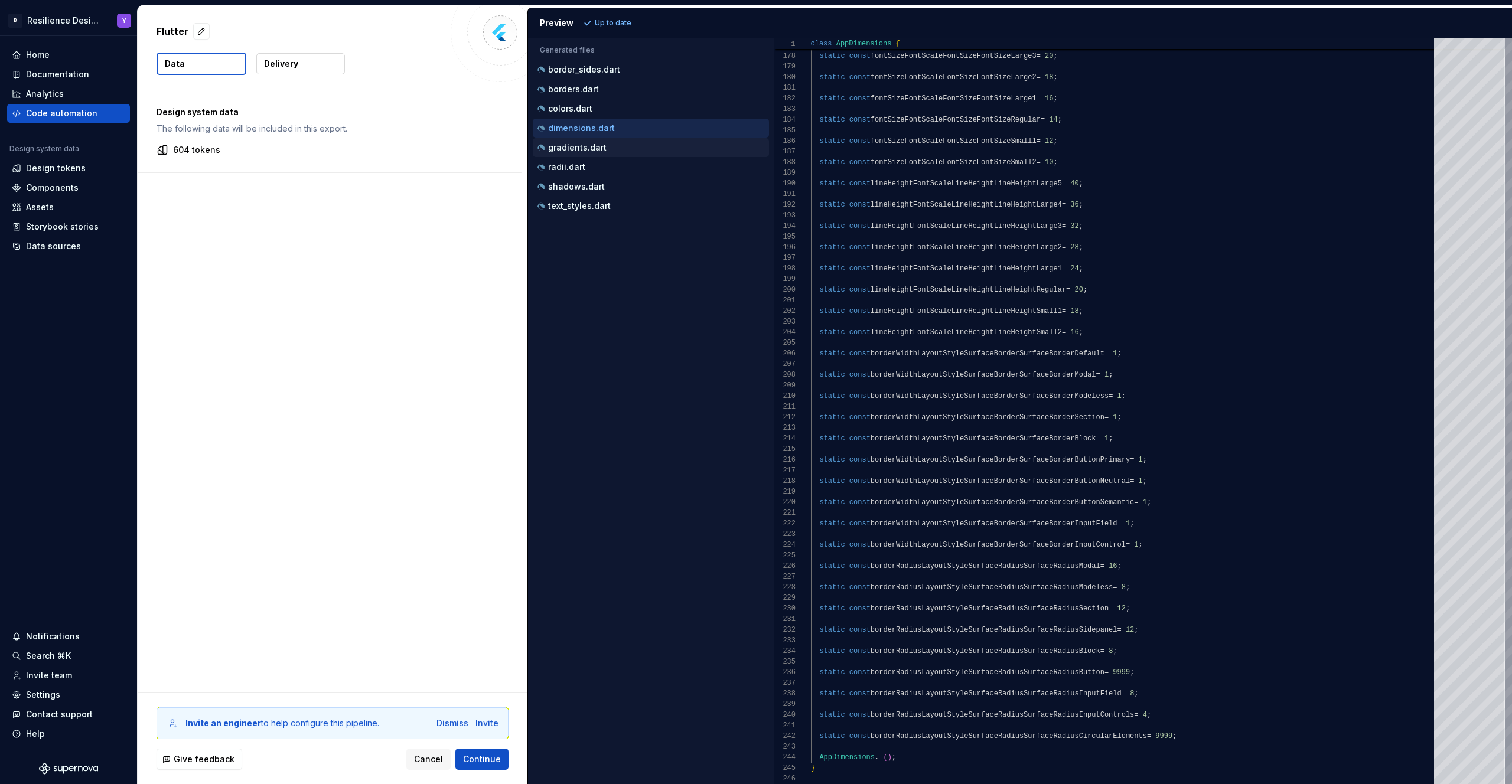
click at [605, 152] on div "gradients.dart" at bounding box center [651, 147] width 234 height 12
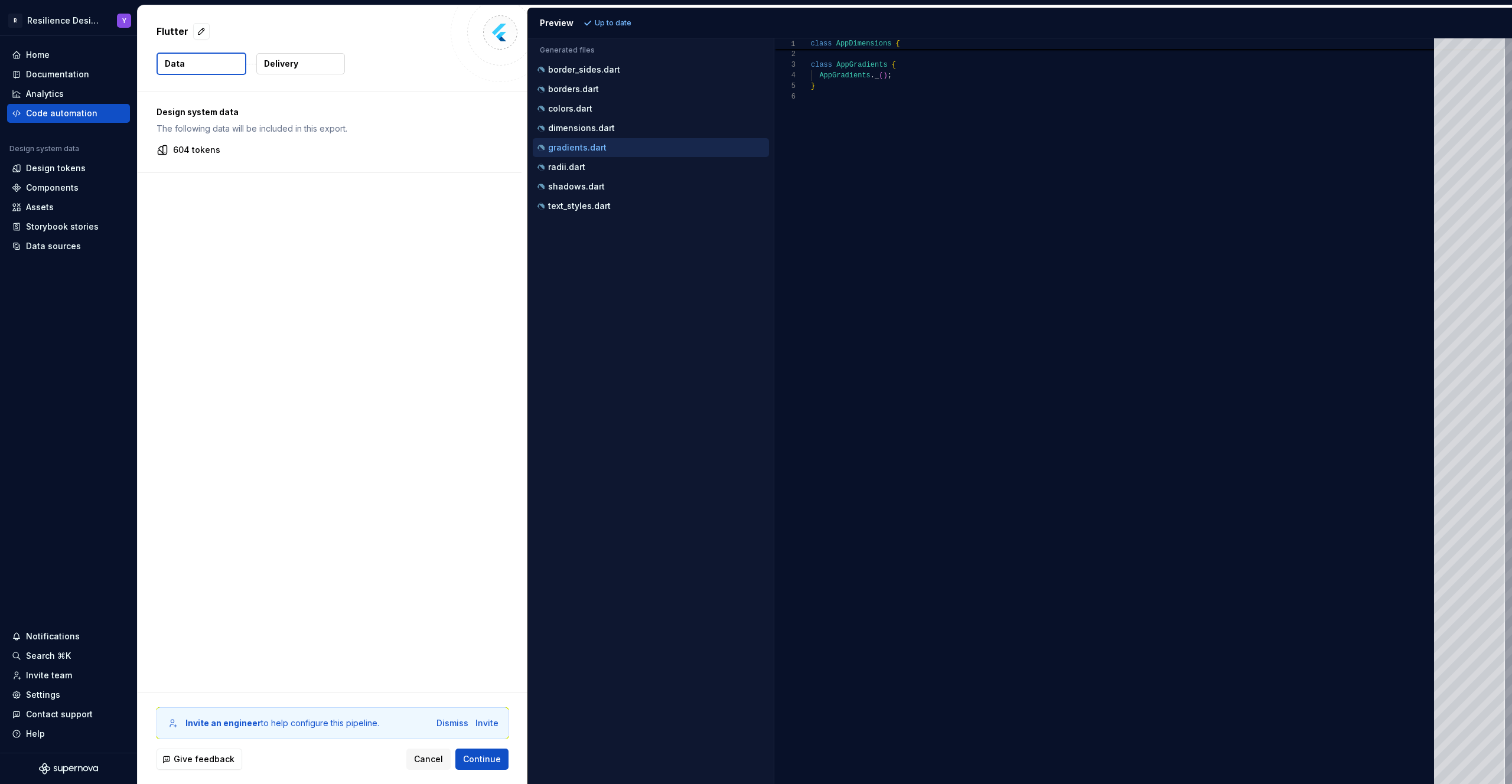
scroll to position [53, 0]
click at [603, 174] on div "radii.dart" at bounding box center [651, 167] width 236 height 19
click at [611, 171] on div "radii.dart" at bounding box center [651, 166] width 234 height 12
click at [612, 187] on div "shadows.dart" at bounding box center [651, 186] width 234 height 12
click at [616, 202] on div "text_styles.dart" at bounding box center [651, 206] width 234 height 12
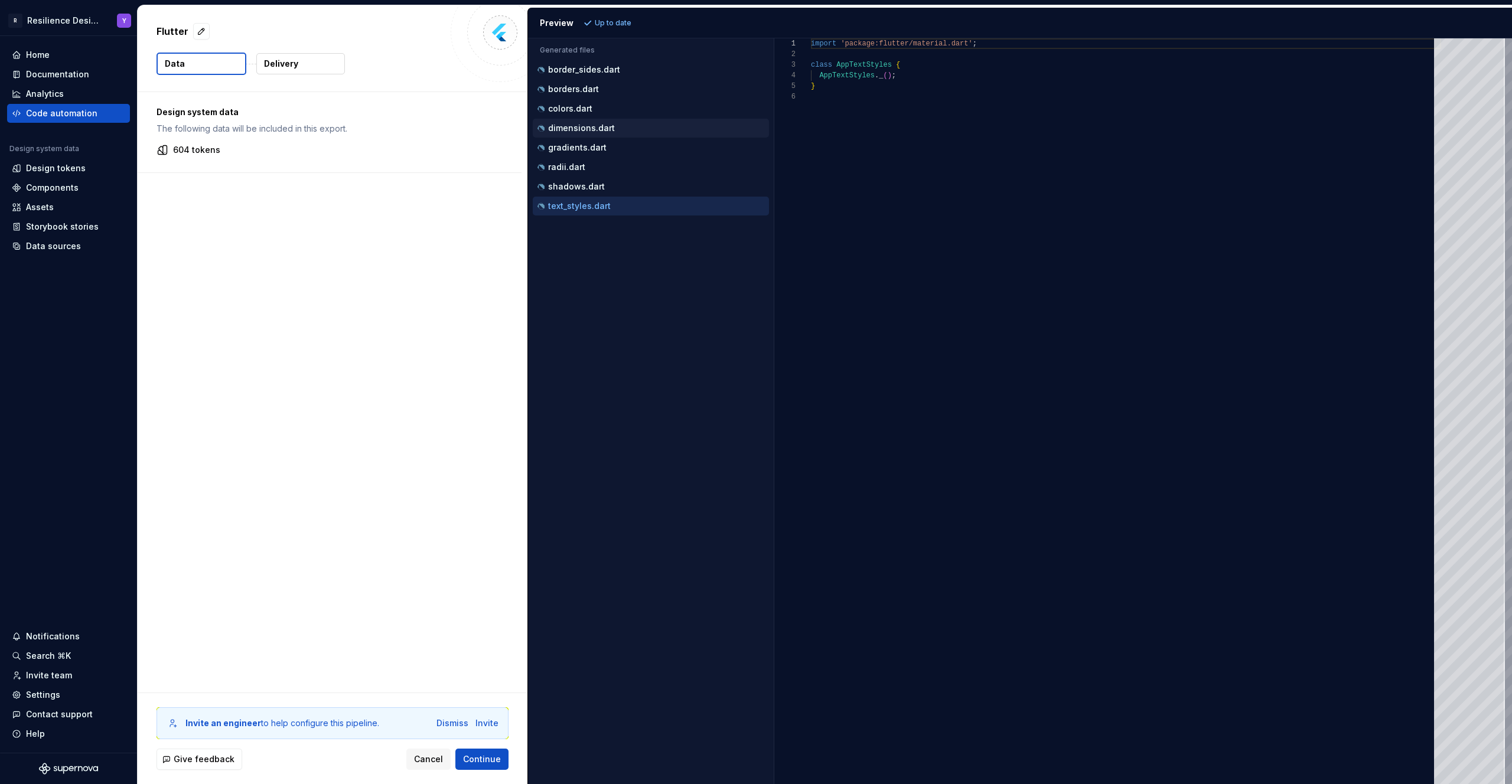
click at [616, 130] on div "dimensions.dart" at bounding box center [651, 127] width 234 height 12
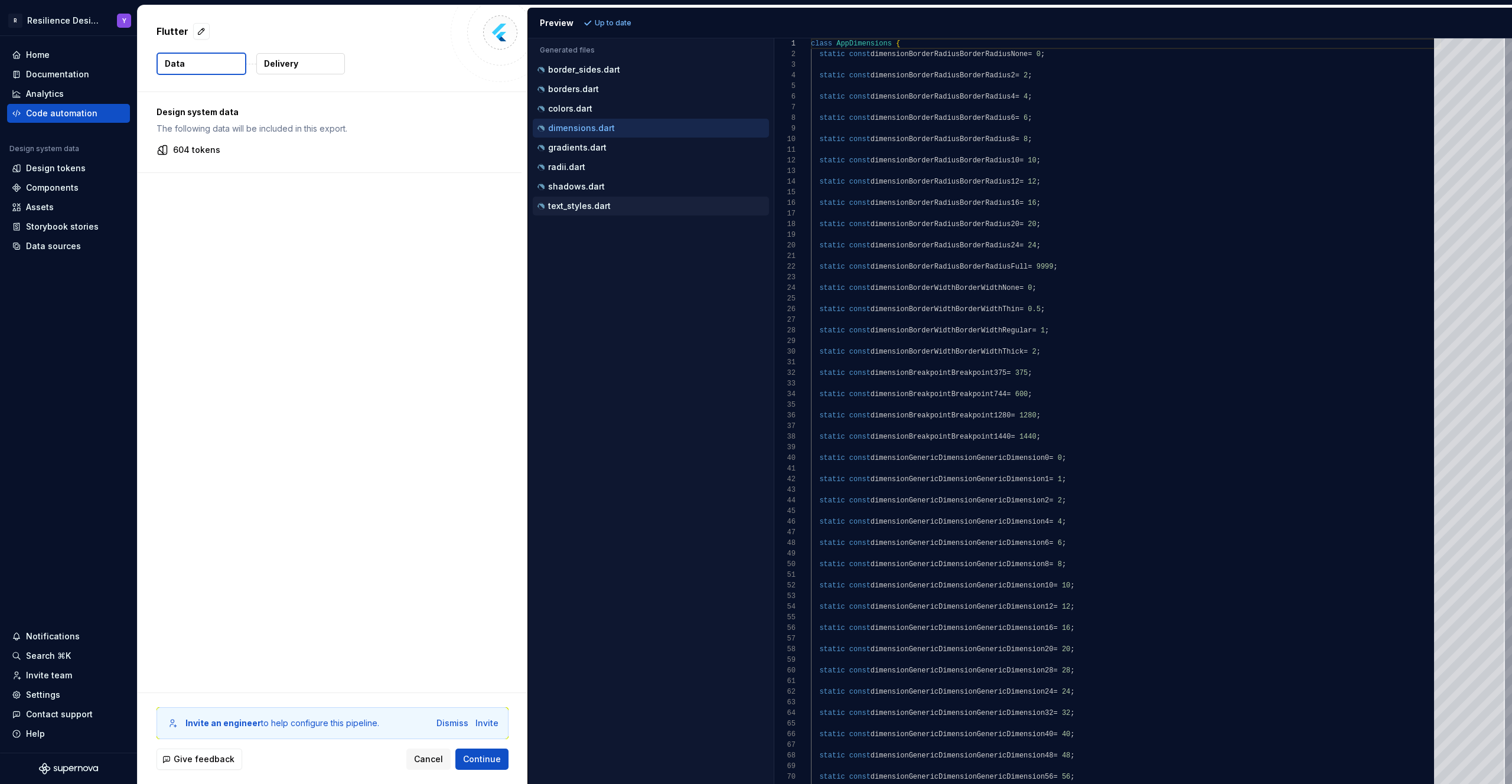
click at [616, 200] on button "text_styles.dart" at bounding box center [651, 206] width 236 height 13
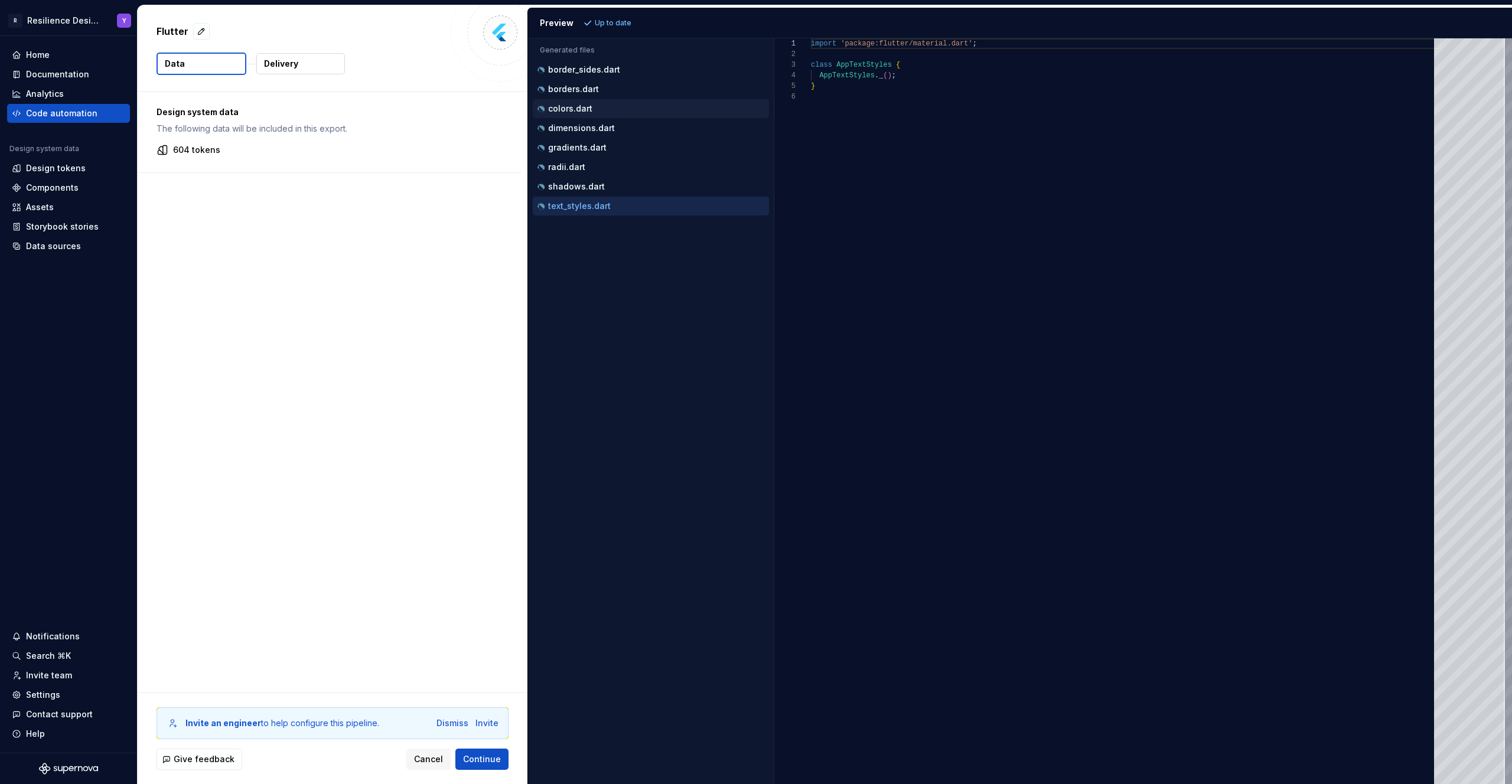
click at [675, 105] on div "colors.dart" at bounding box center [651, 108] width 234 height 12
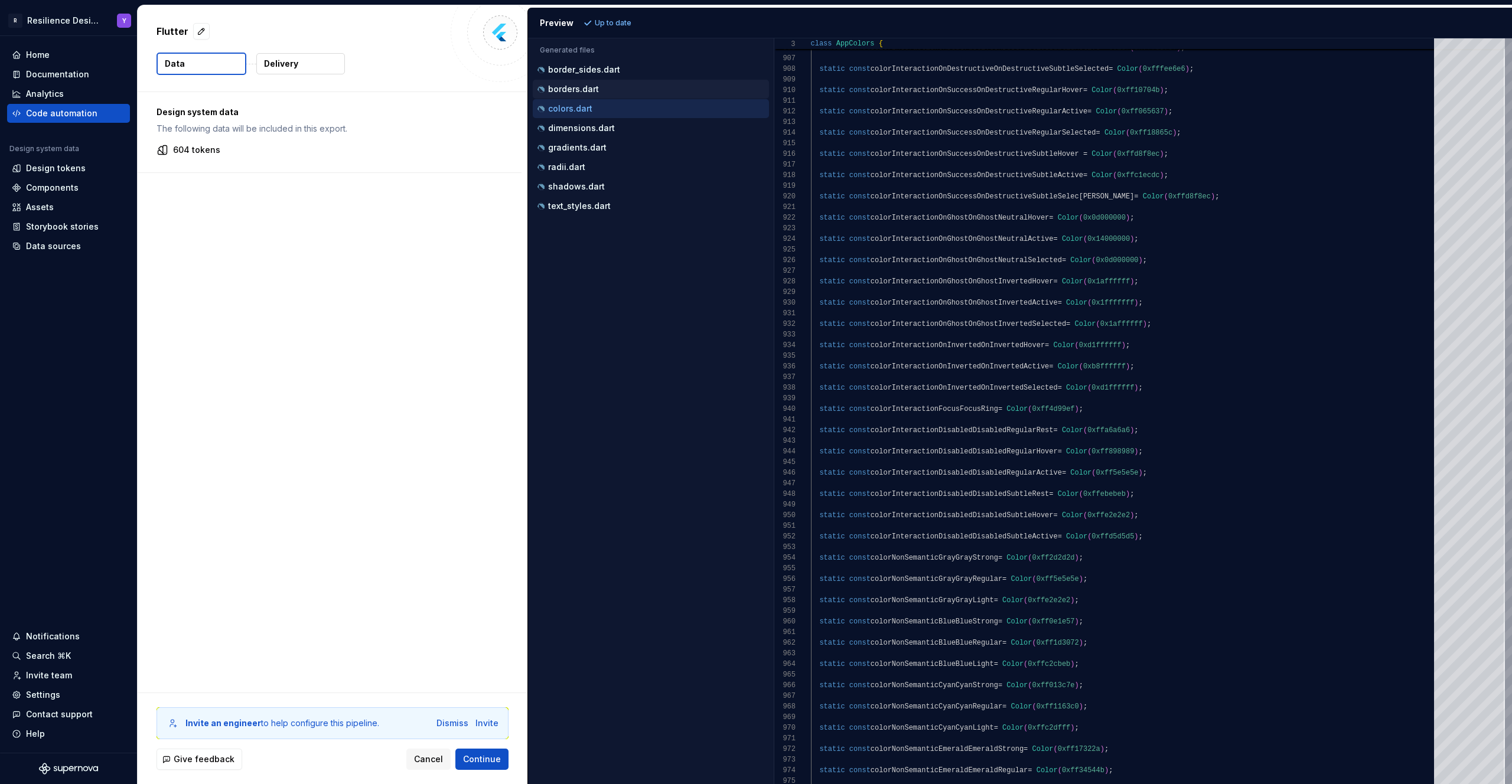
click at [582, 98] on div "borders.dart" at bounding box center [651, 89] width 236 height 19
click at [586, 88] on p "borders.dart" at bounding box center [573, 89] width 51 height 9
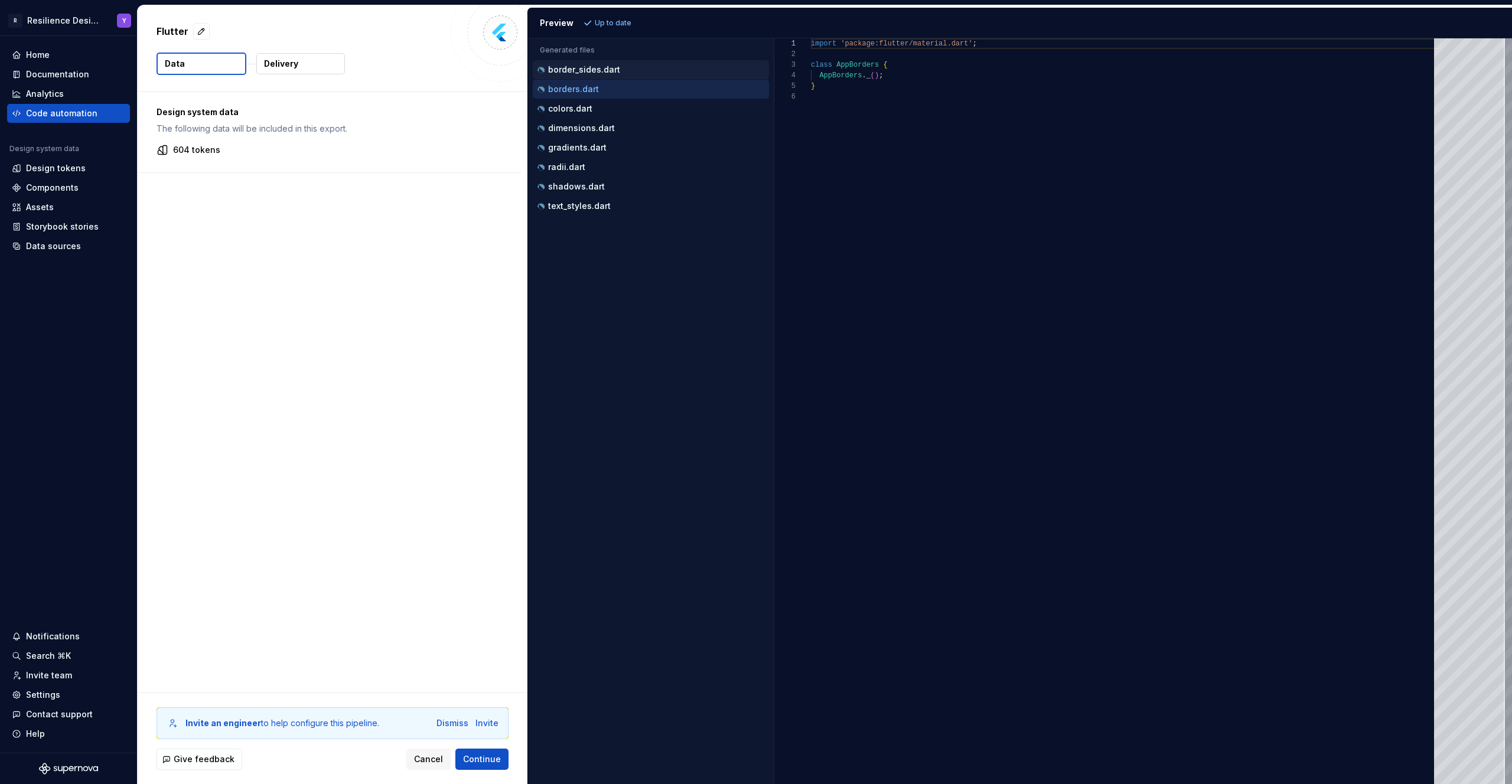
click at [609, 68] on p "border_sides.dart" at bounding box center [583, 70] width 72 height 9
click at [567, 86] on p "borders.dart" at bounding box center [573, 89] width 51 height 9
click at [606, 106] on div "colors.dart" at bounding box center [651, 108] width 234 height 12
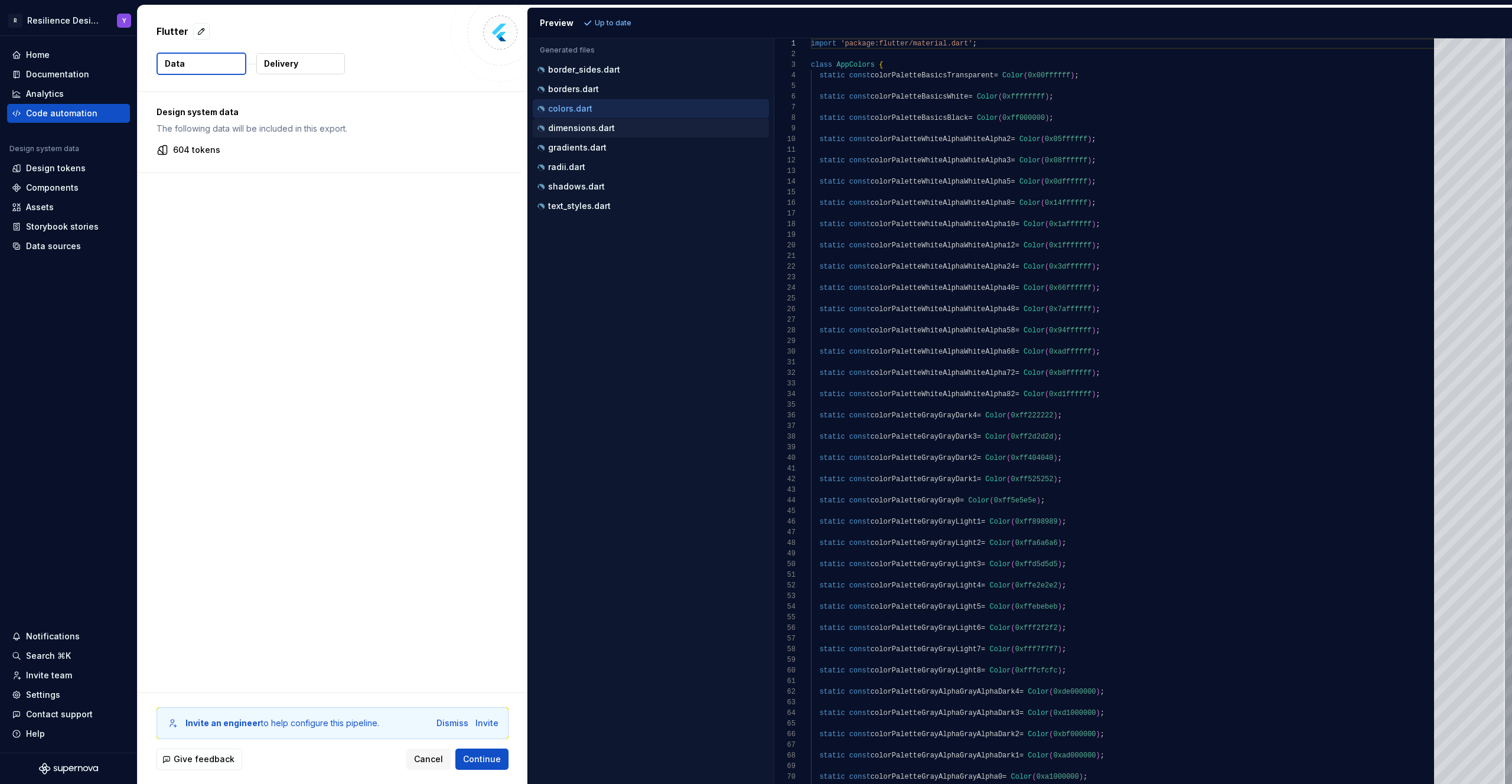
click at [609, 122] on div "dimensions.dart" at bounding box center [651, 127] width 234 height 12
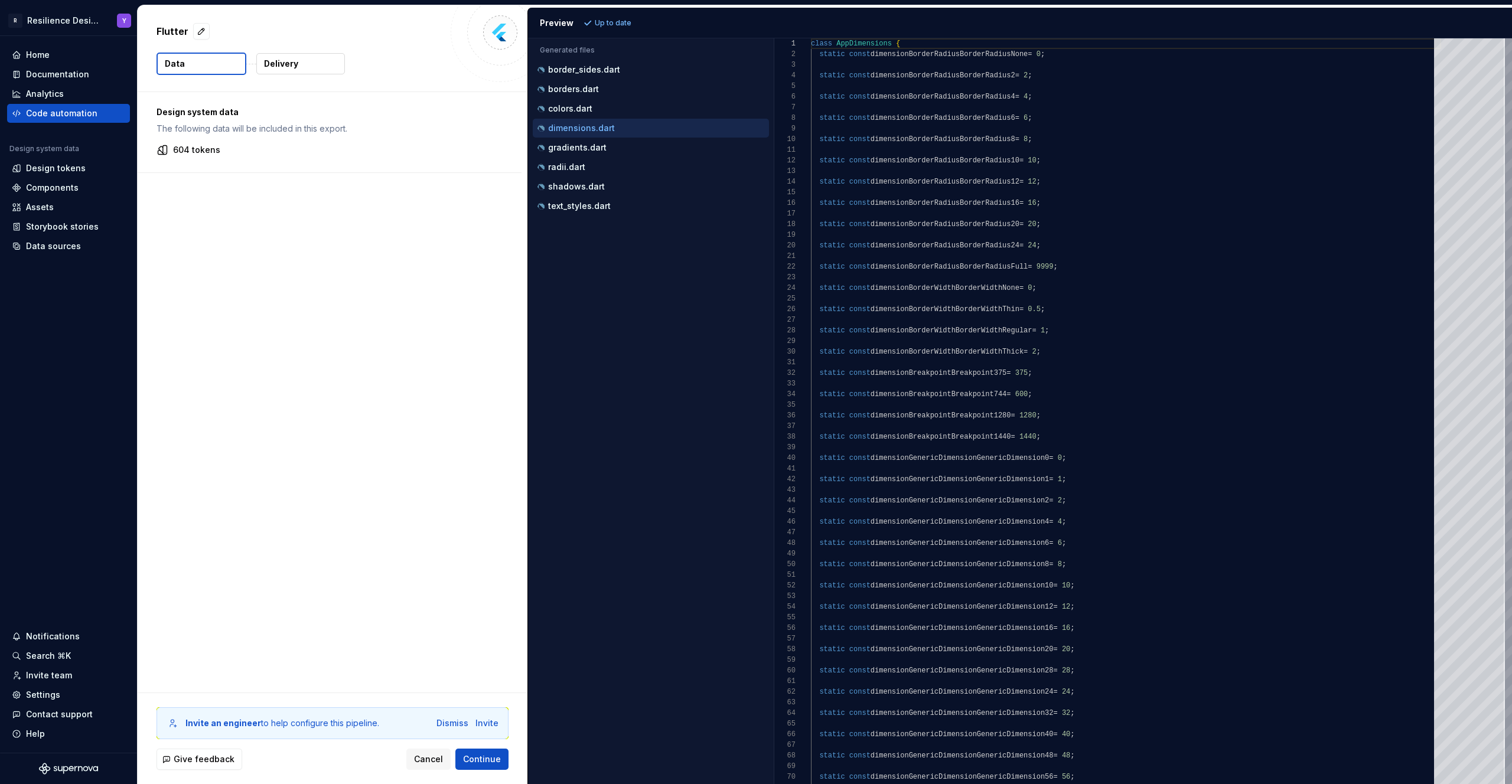
click at [312, 68] on button "Delivery" at bounding box center [301, 63] width 88 height 21
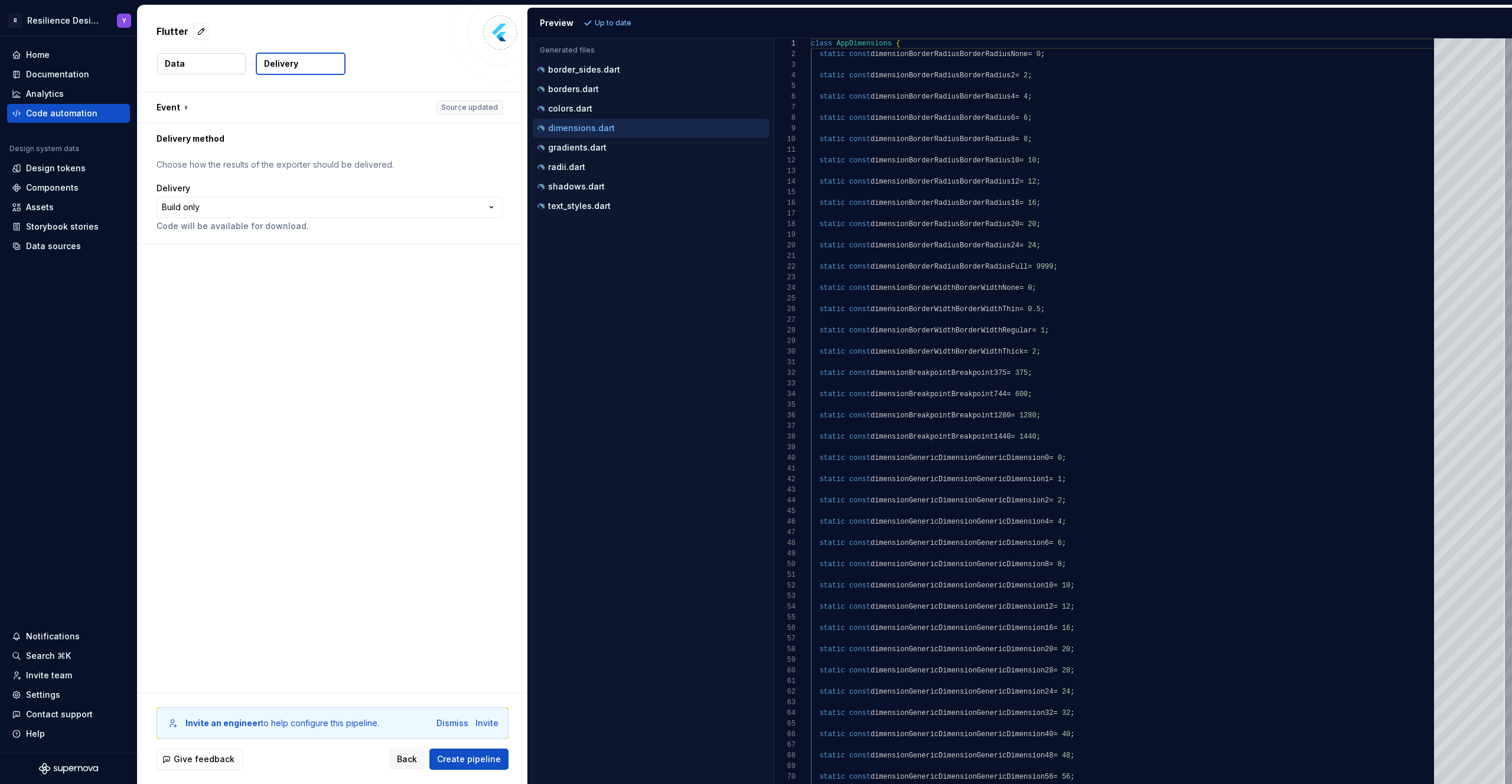
click at [231, 73] on button "Data" at bounding box center [201, 63] width 88 height 21
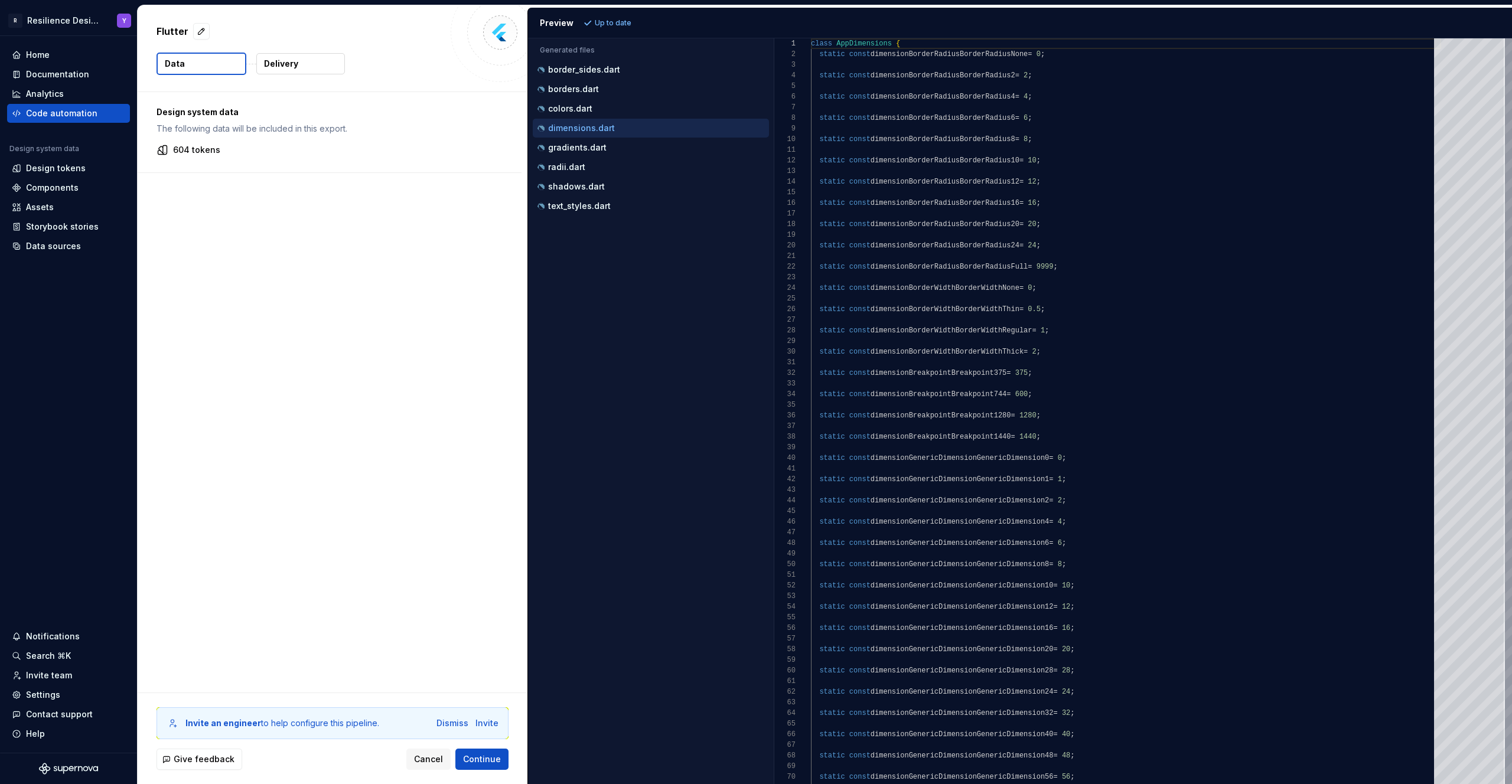
click at [289, 68] on p "Delivery" at bounding box center [281, 63] width 34 height 12
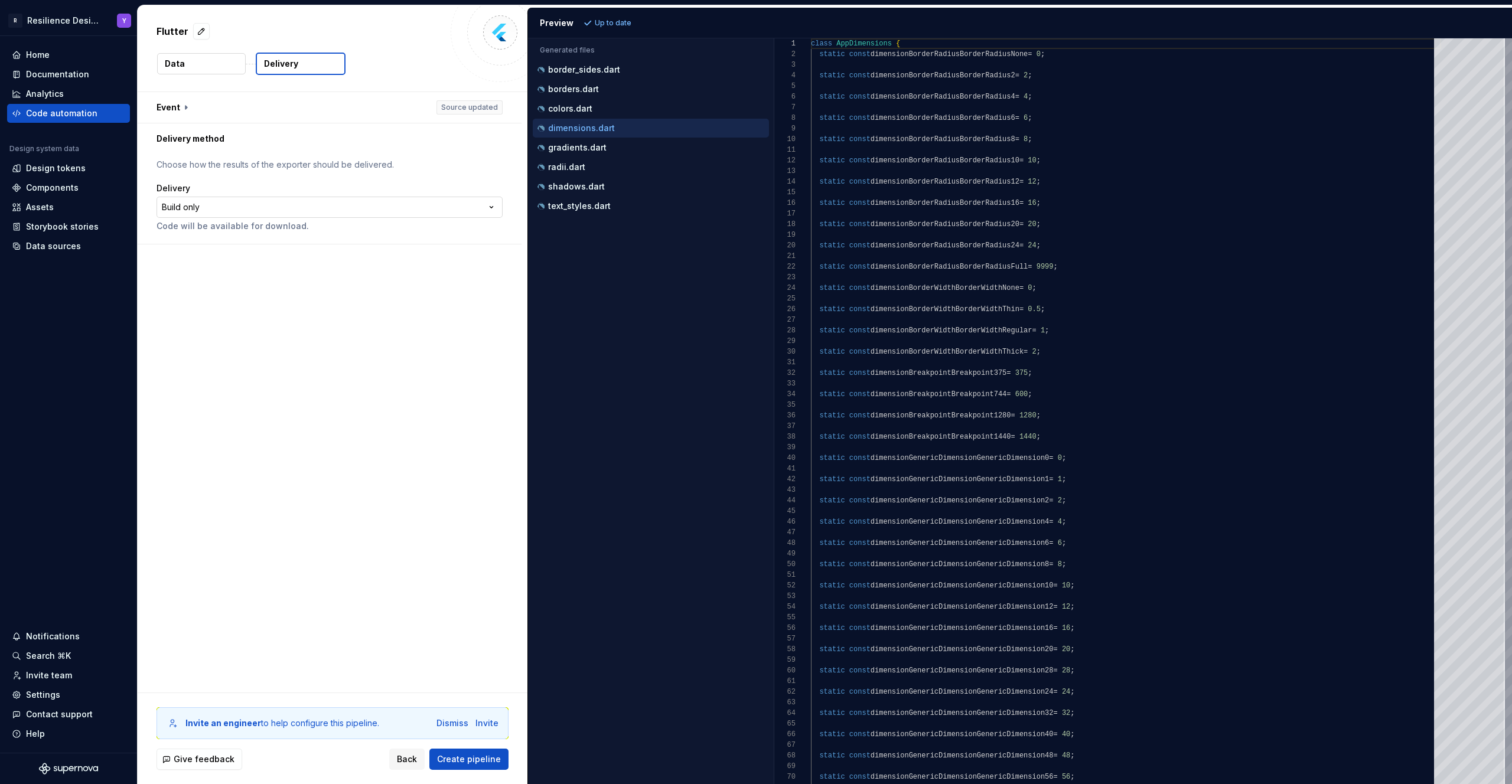
click at [248, 206] on html "**********" at bounding box center [756, 392] width 1512 height 784
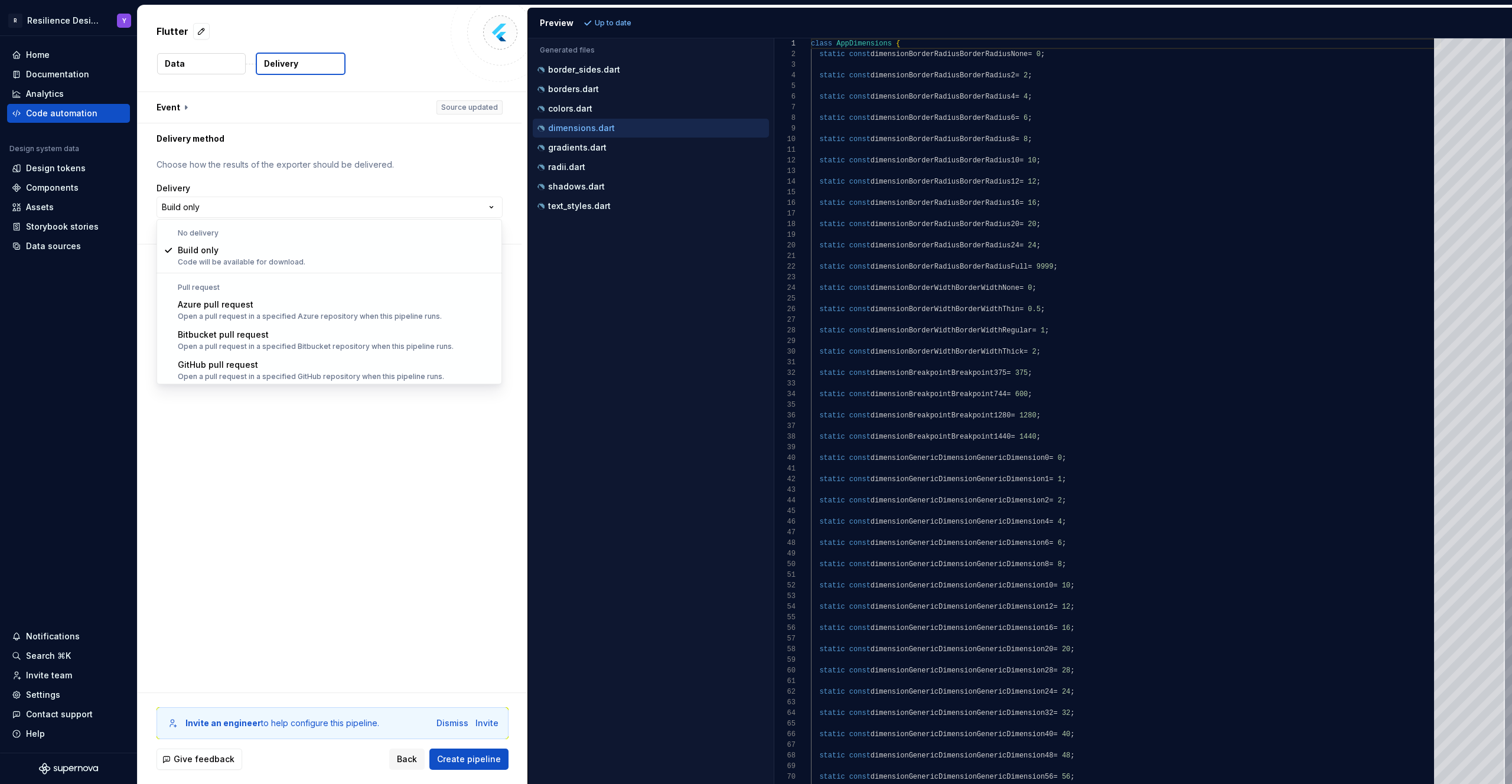
click at [389, 83] on html "**********" at bounding box center [756, 392] width 1512 height 784
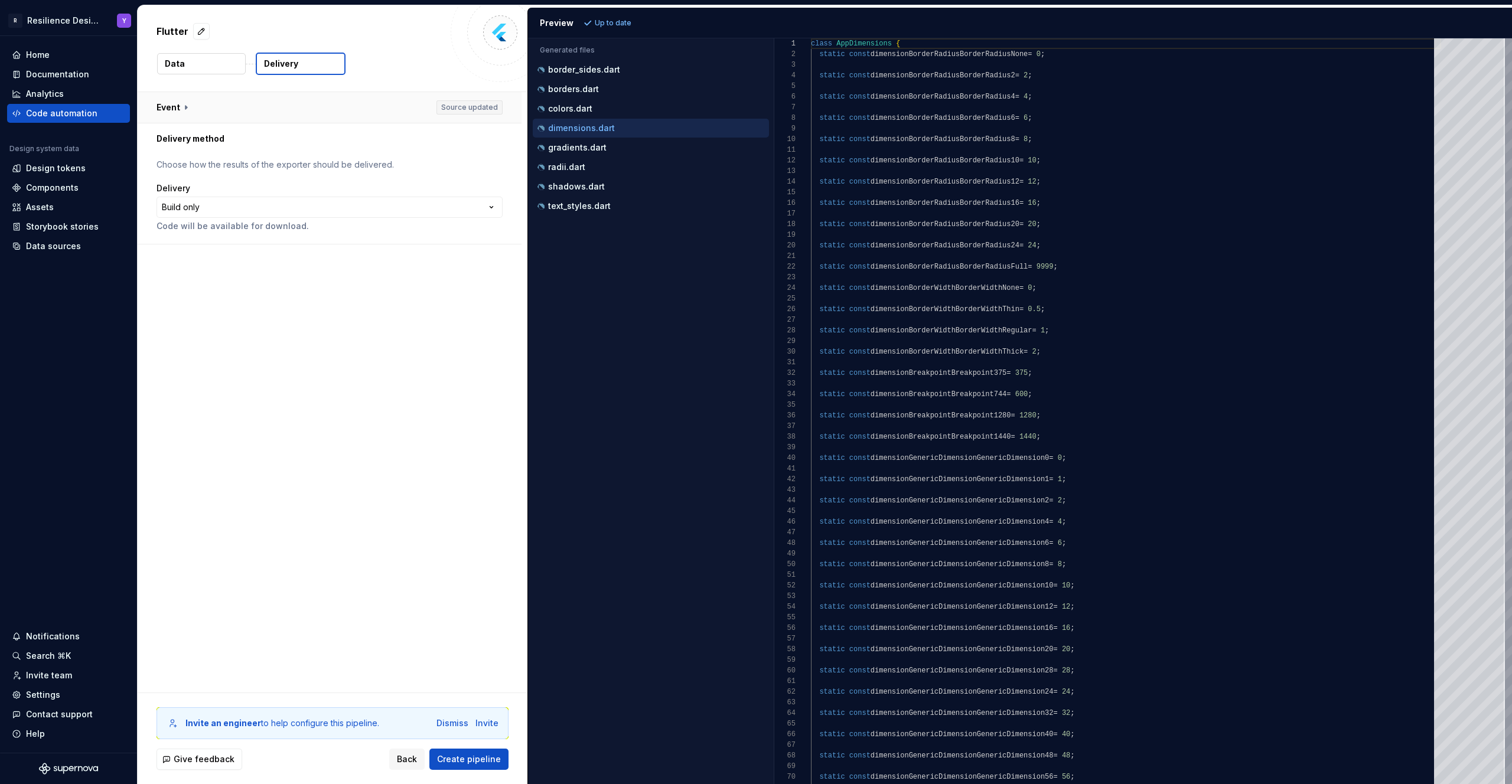
click at [193, 104] on button "button" at bounding box center [329, 107] width 384 height 31
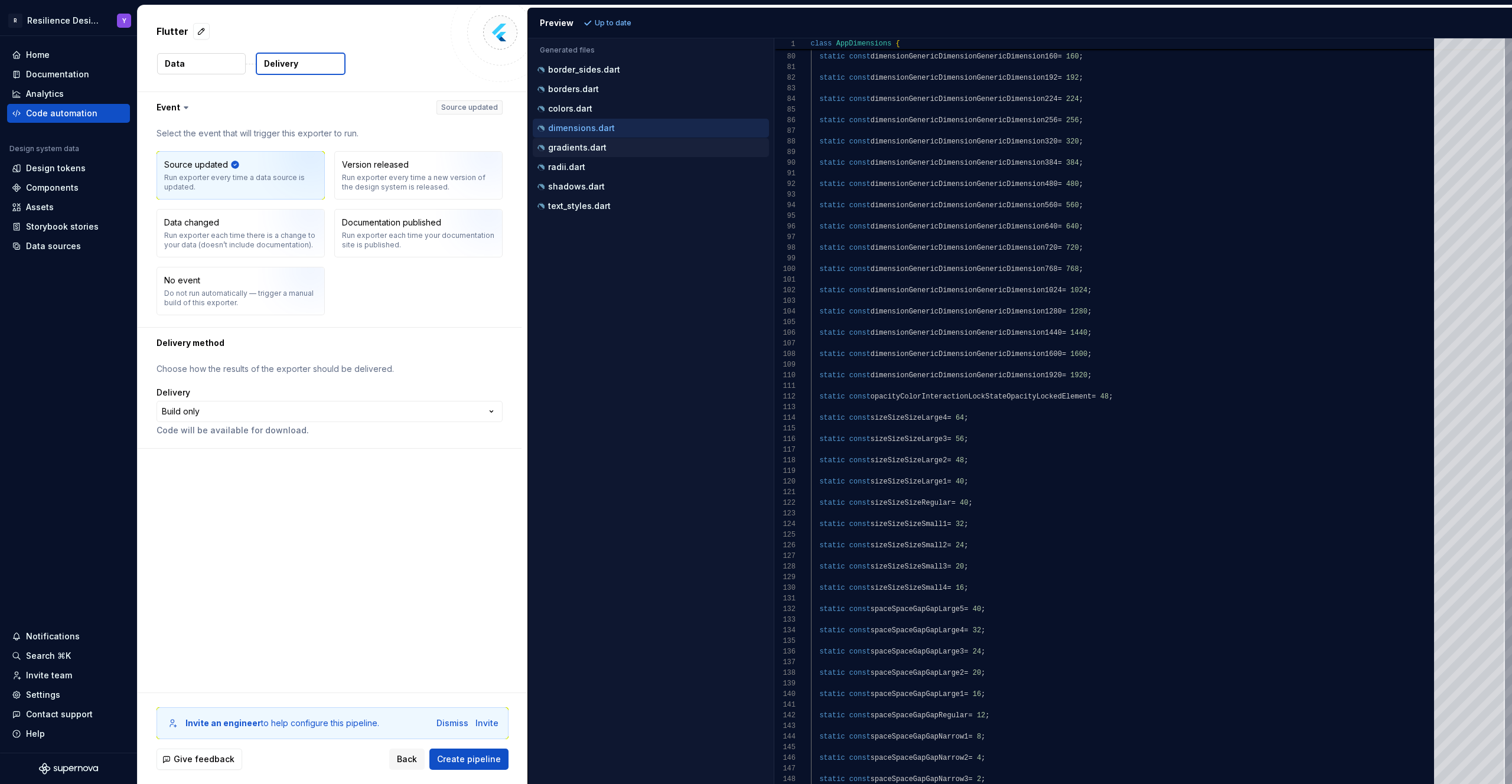
click at [632, 150] on div "gradients.dart" at bounding box center [651, 147] width 234 height 12
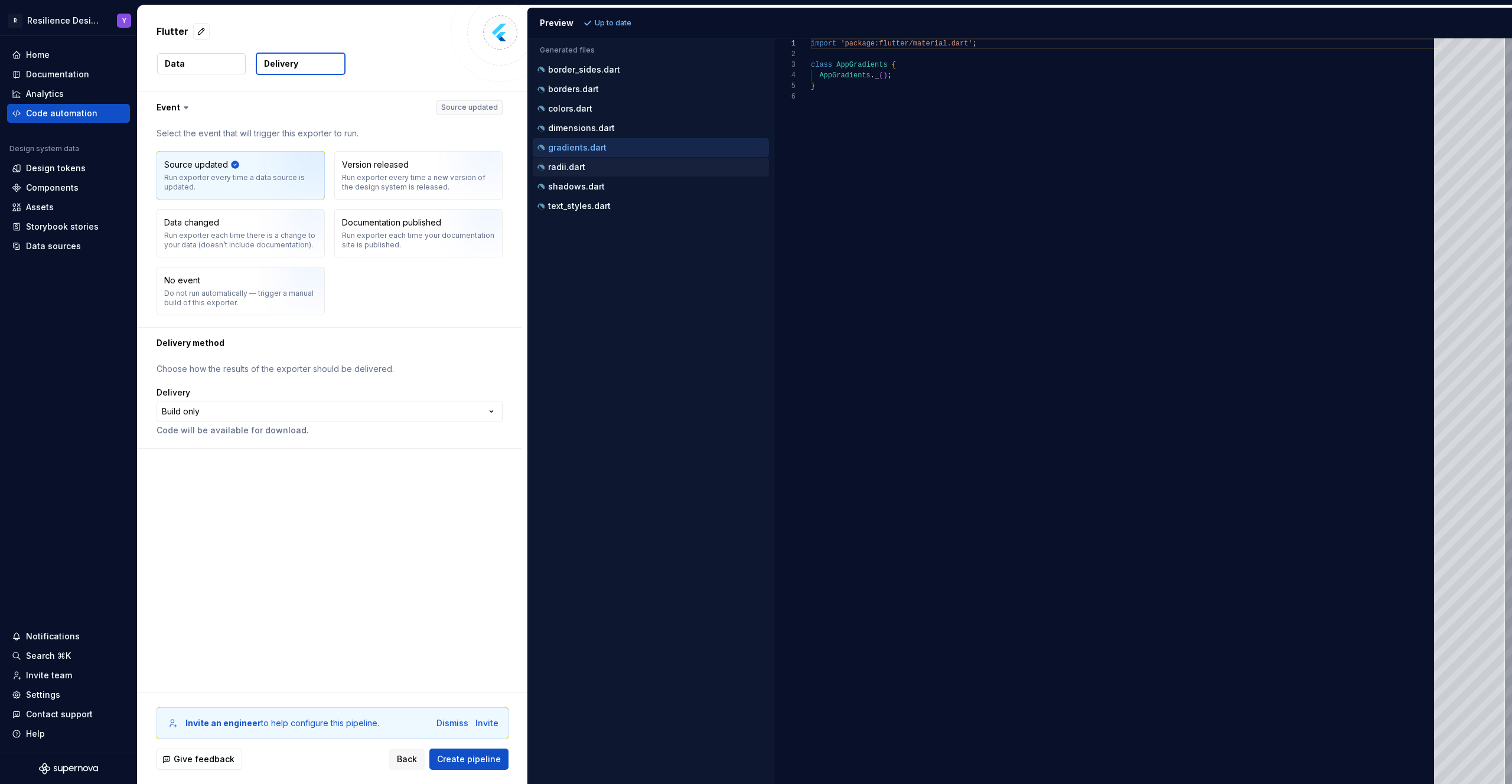
click at [628, 166] on div "radii.dart" at bounding box center [651, 166] width 234 height 12
click at [630, 184] on div "shadows.dart" at bounding box center [651, 186] width 234 height 12
click at [629, 205] on div "text_styles.dart" at bounding box center [651, 206] width 234 height 12
click at [616, 113] on div "colors.dart" at bounding box center [651, 108] width 234 height 12
type textarea "**********"
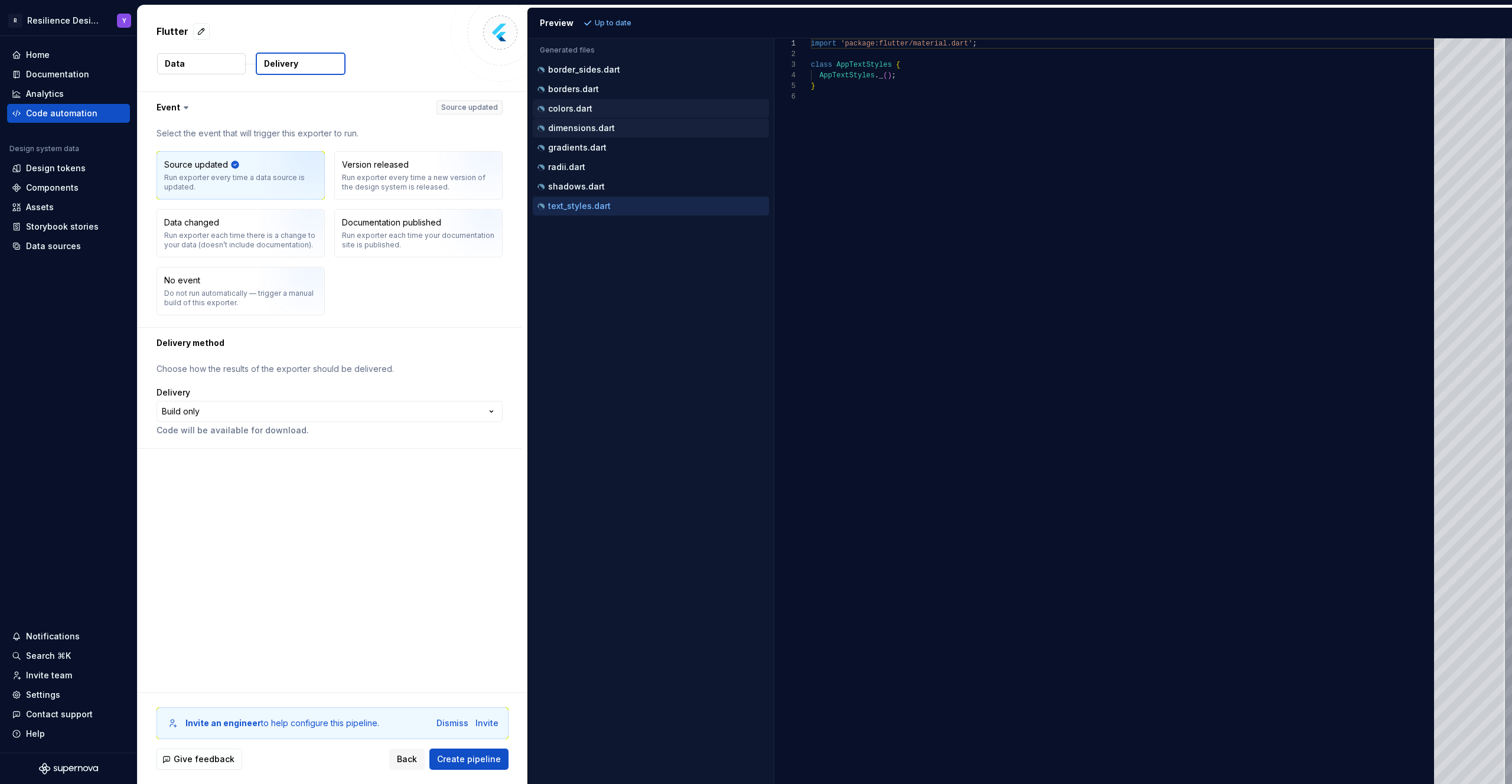
scroll to position [106, 0]
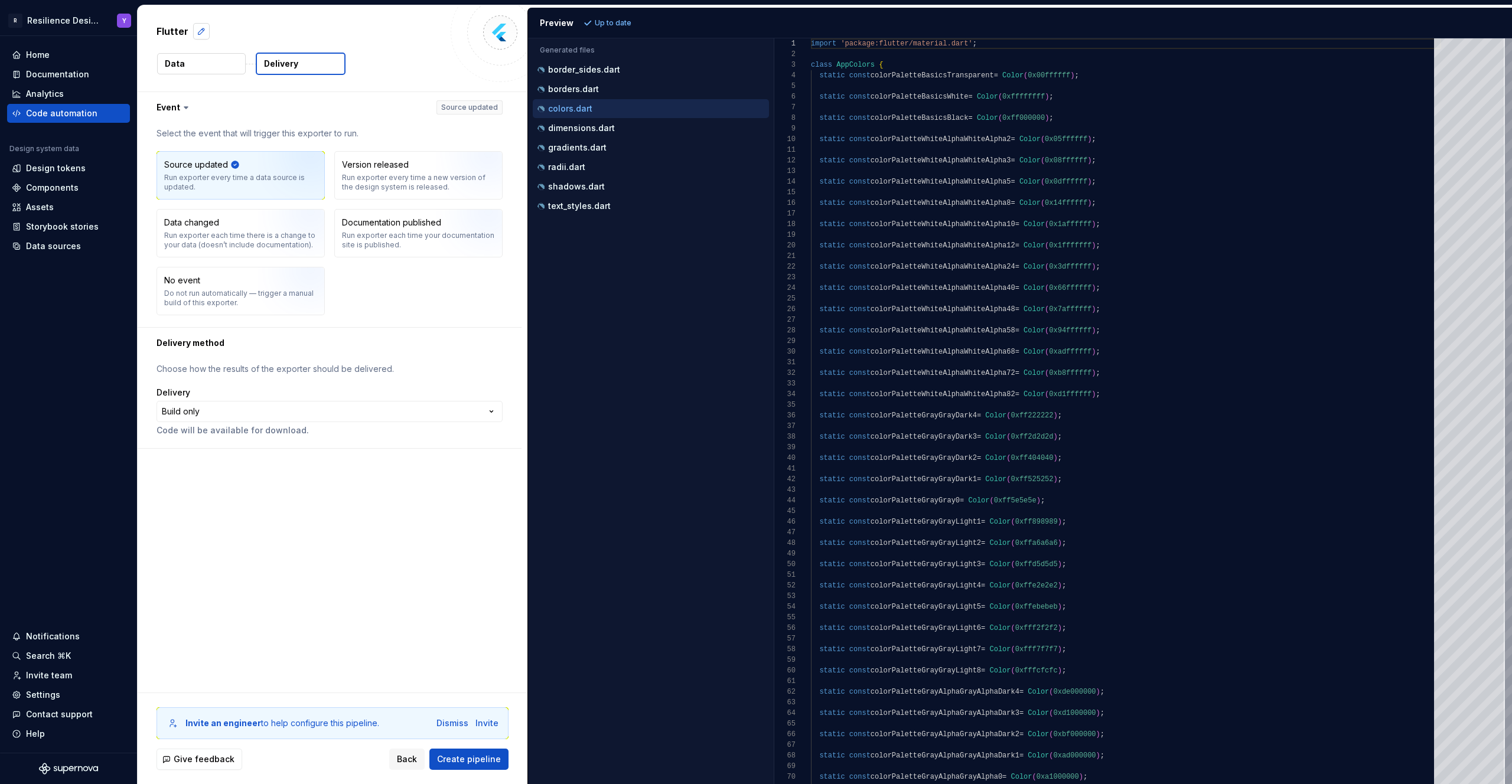
click at [205, 30] on button "button" at bounding box center [202, 32] width 17 height 17
type textarea "*"
click at [352, 192] on div "Run exporter every time a new version of the design system is released." at bounding box center [419, 182] width 153 height 19
type button "OnVersionReleased"
